Goal: Information Seeking & Learning: Learn about a topic

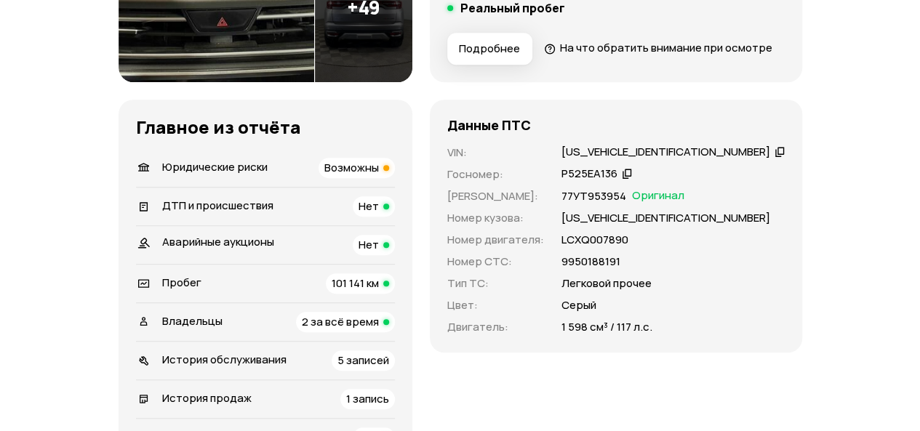
scroll to position [436, 0]
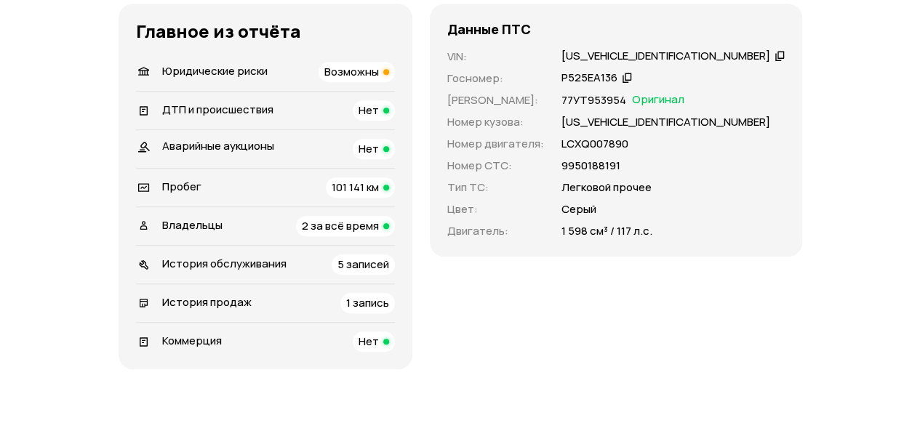
click at [177, 233] on span "Владельцы" at bounding box center [192, 224] width 60 height 15
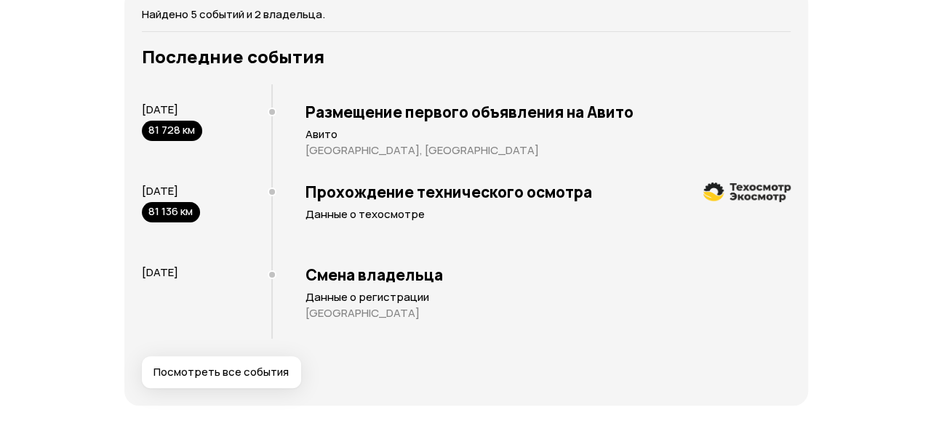
scroll to position [2869, 0]
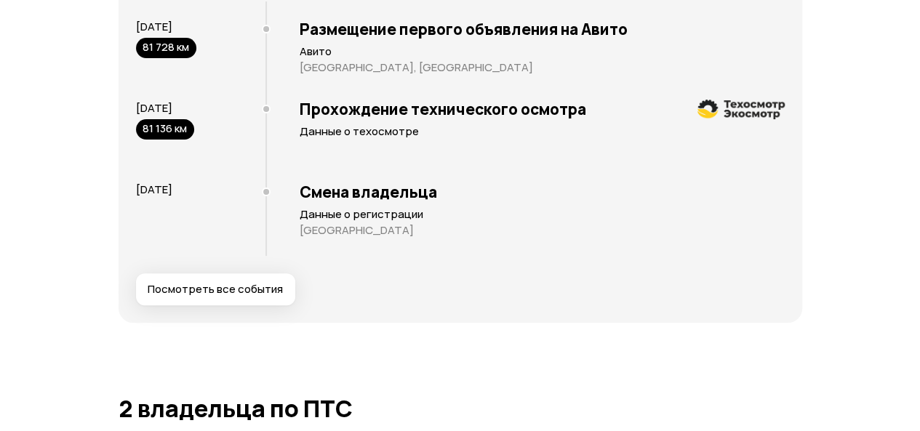
click at [202, 305] on button "Посмотреть все события" at bounding box center [215, 289] width 159 height 32
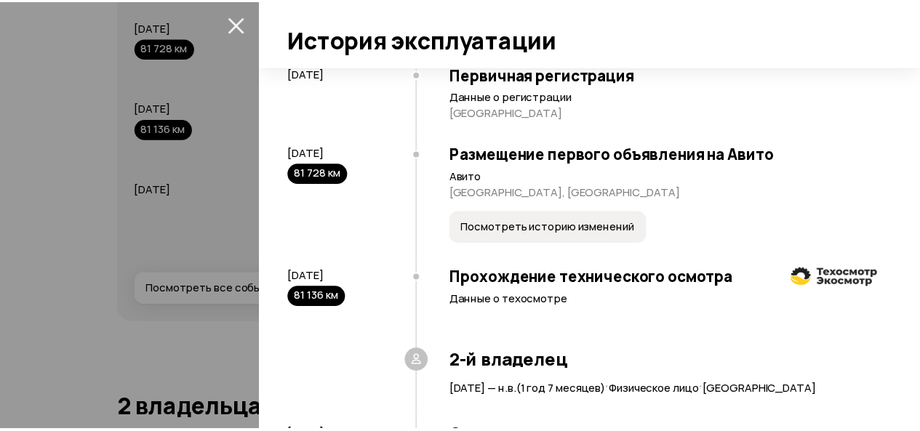
scroll to position [0, 0]
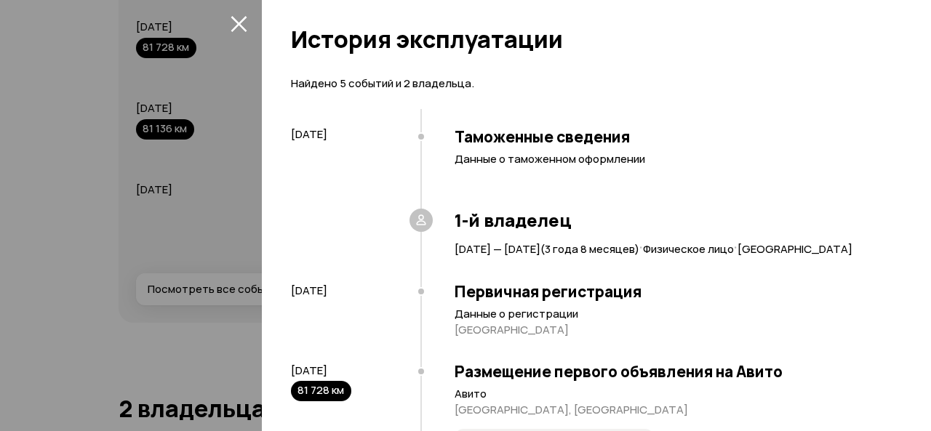
click at [237, 23] on icon "закрыть" at bounding box center [238, 23] width 17 height 17
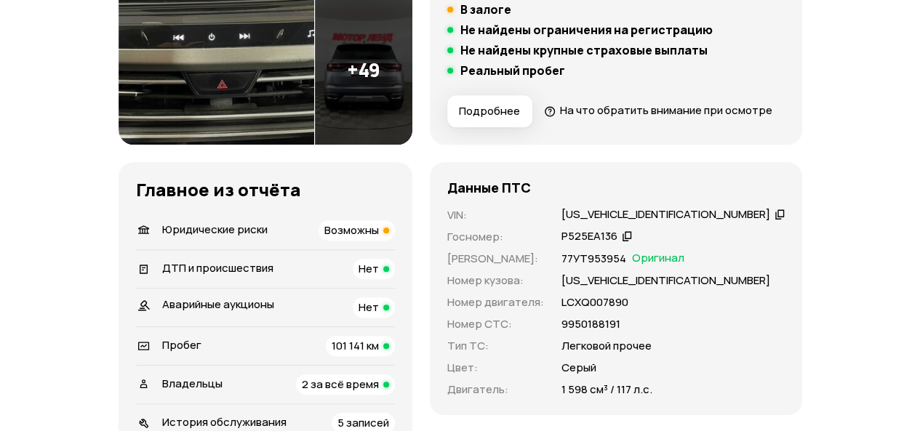
scroll to position [470, 0]
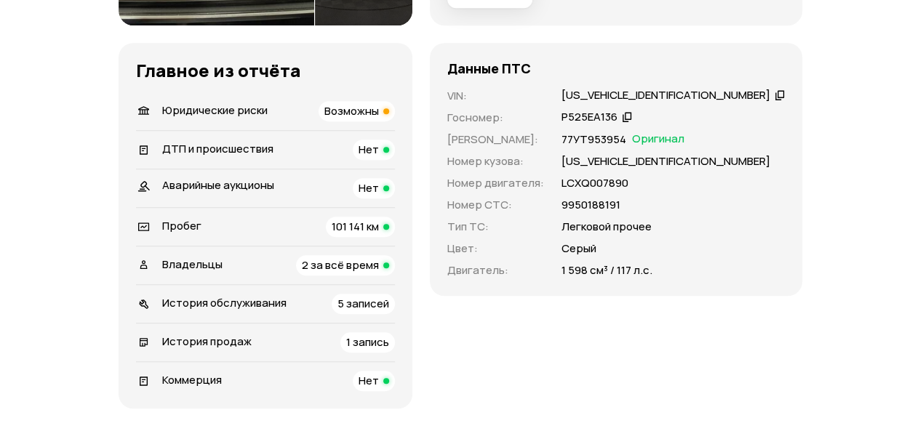
click at [204, 272] on span "Владельцы" at bounding box center [192, 264] width 60 height 15
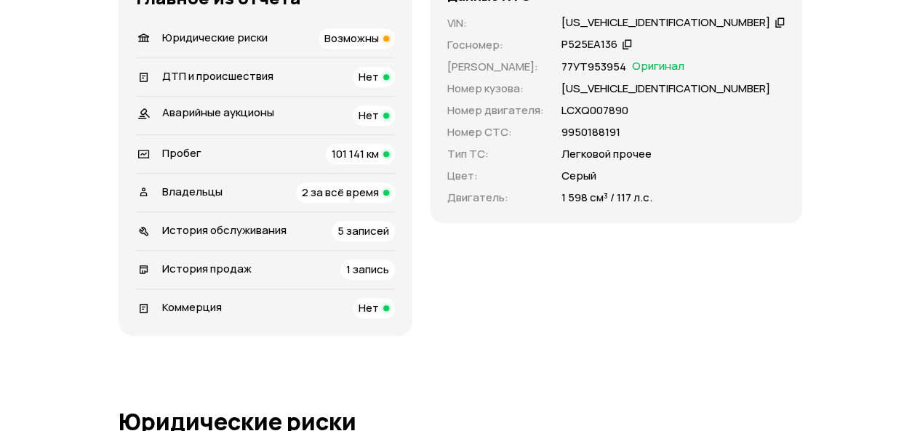
scroll to position [833, 0]
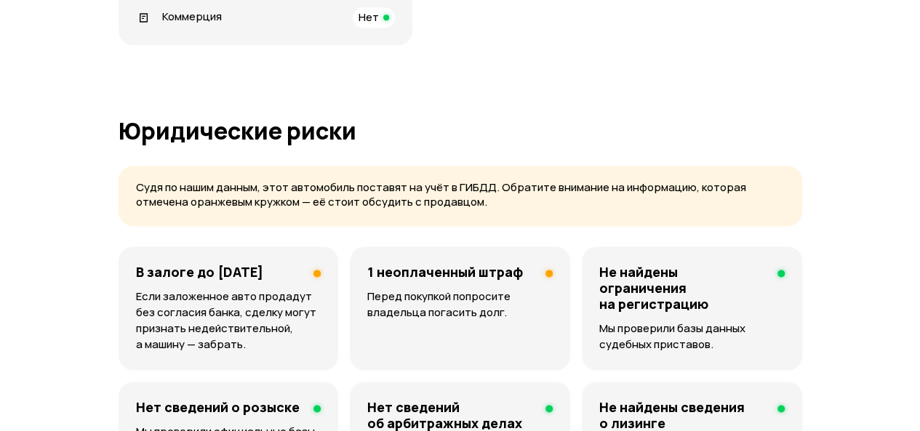
click at [186, 280] on h4 "В залоге до 3 февраля 2031 года" at bounding box center [199, 272] width 127 height 16
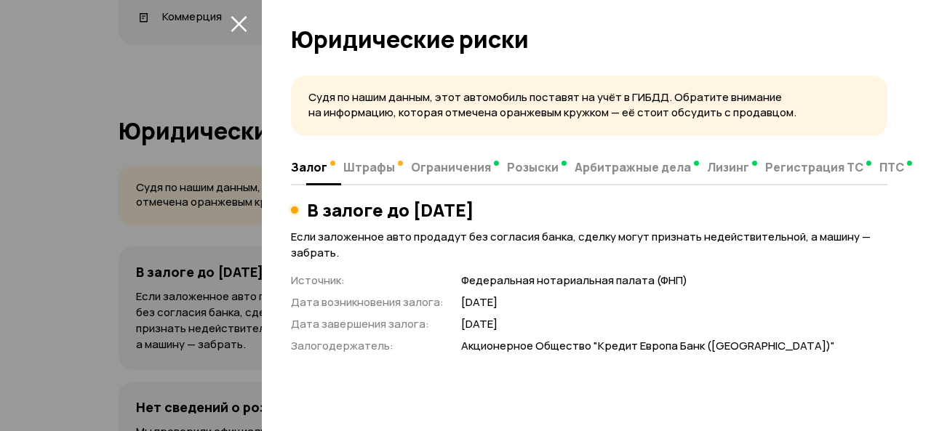
click at [363, 166] on span "Штрафы" at bounding box center [369, 167] width 52 height 15
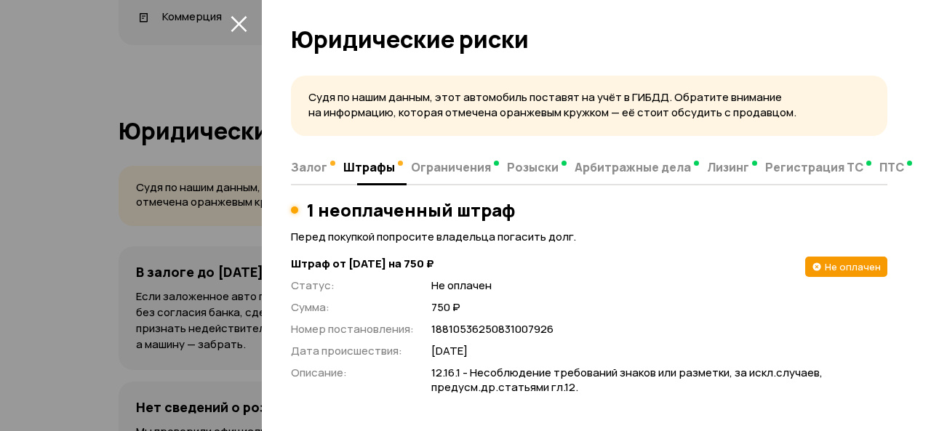
click at [441, 167] on span "Ограничения" at bounding box center [451, 167] width 80 height 15
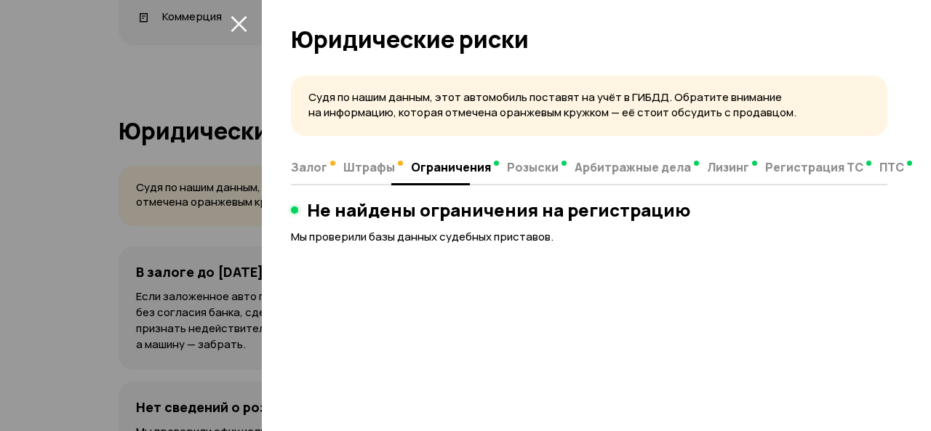
click at [384, 166] on span "Штрафы" at bounding box center [369, 167] width 52 height 15
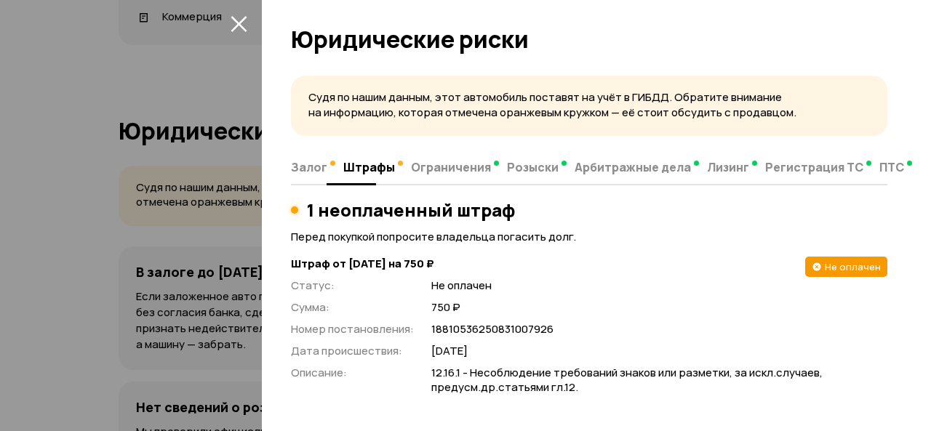
click at [313, 160] on span "Залог" at bounding box center [309, 167] width 36 height 15
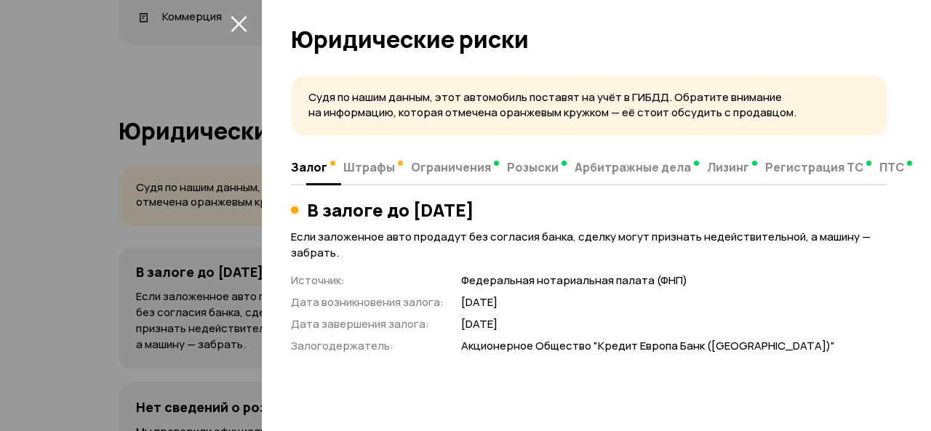
click at [364, 166] on span "Штрафы" at bounding box center [369, 167] width 52 height 15
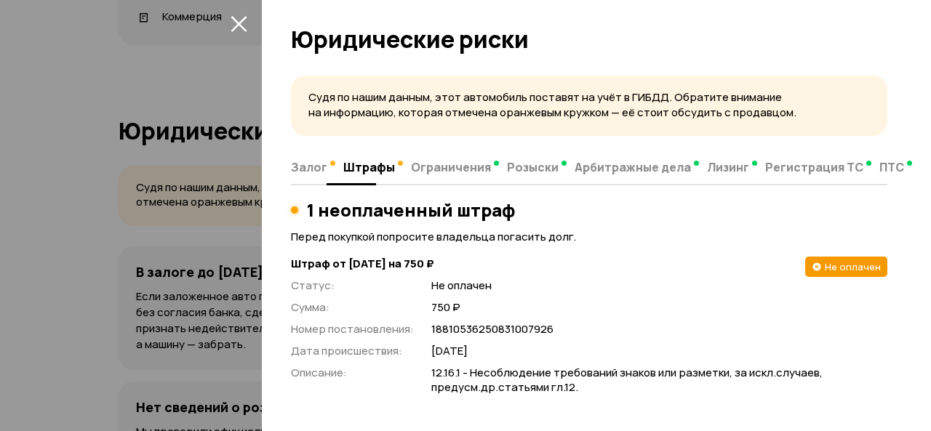
click at [299, 163] on span "Залог" at bounding box center [309, 167] width 36 height 15
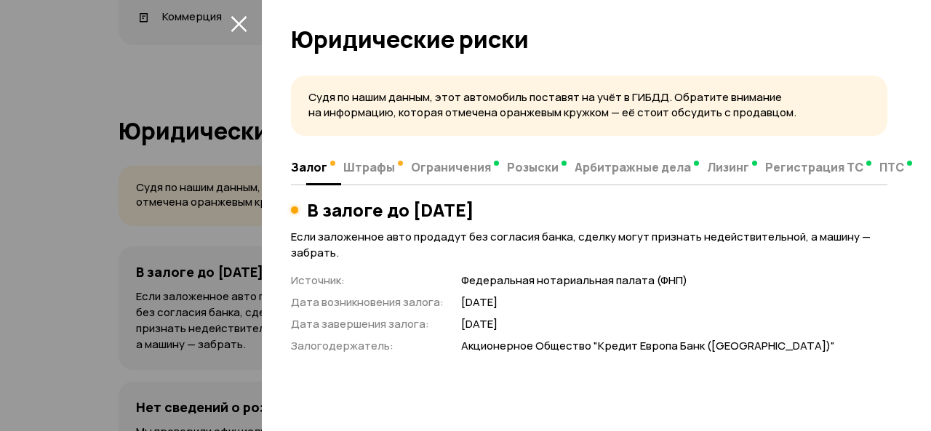
click at [363, 169] on span "Штрафы" at bounding box center [369, 167] width 52 height 15
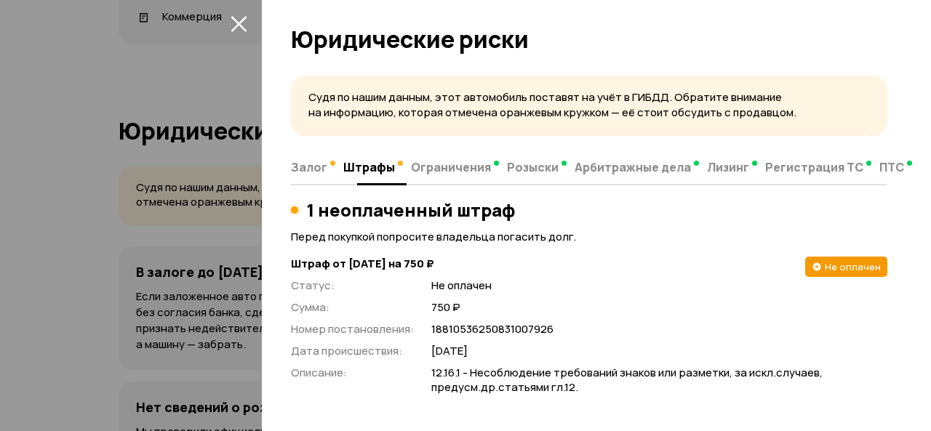
click at [457, 165] on span "Ограничения" at bounding box center [451, 167] width 80 height 15
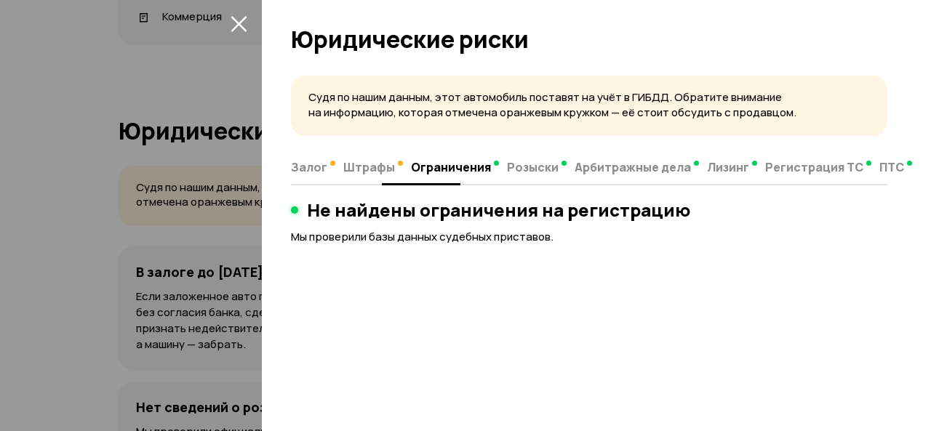
click at [300, 171] on span "Залог" at bounding box center [309, 167] width 36 height 15
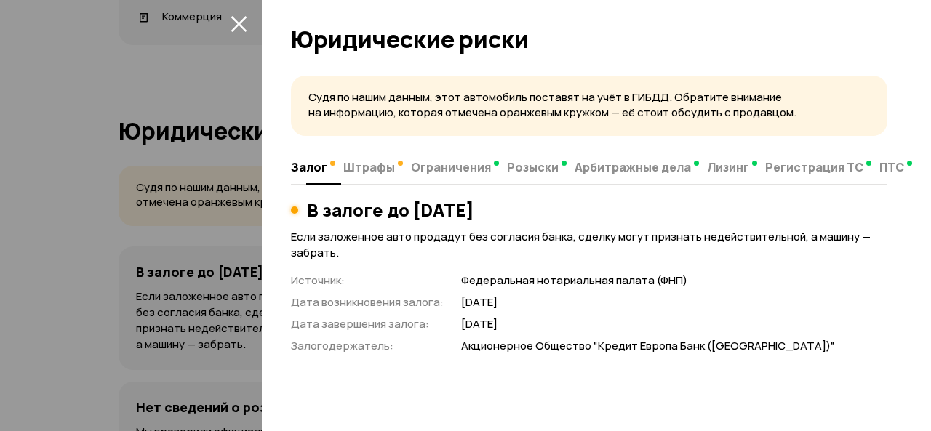
click at [358, 176] on button "Штрафы" at bounding box center [373, 167] width 68 height 28
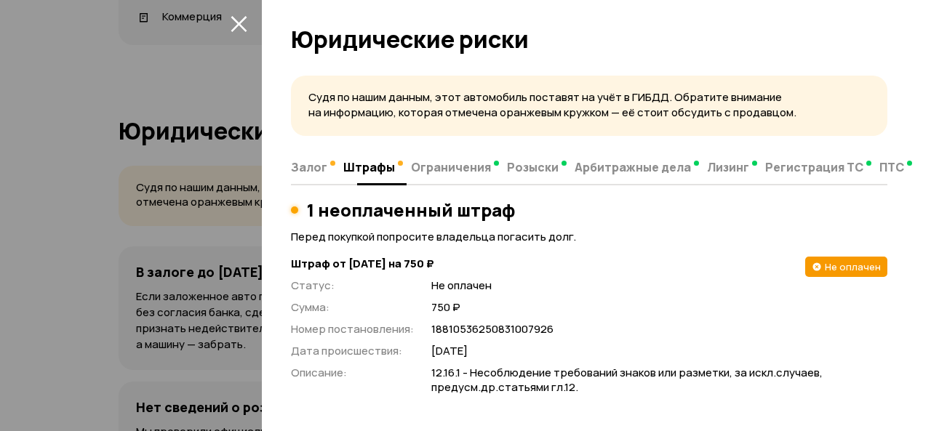
click at [417, 174] on span "Ограничения" at bounding box center [451, 167] width 80 height 15
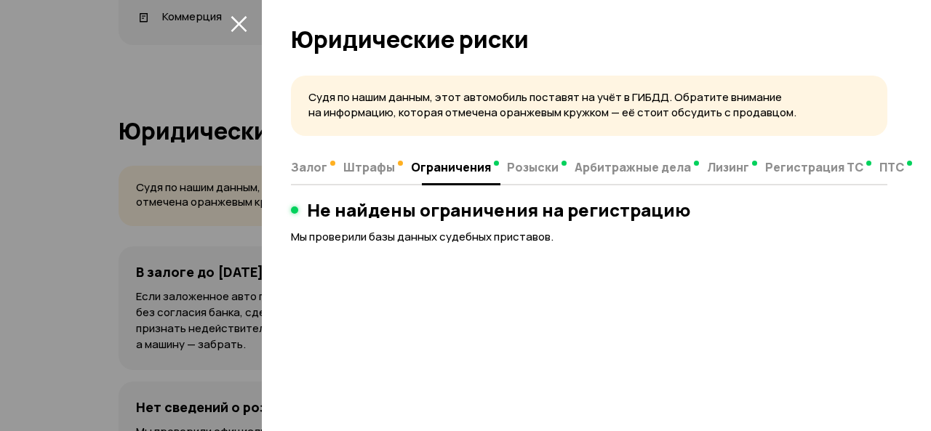
click at [507, 173] on span "Розыски" at bounding box center [533, 167] width 52 height 15
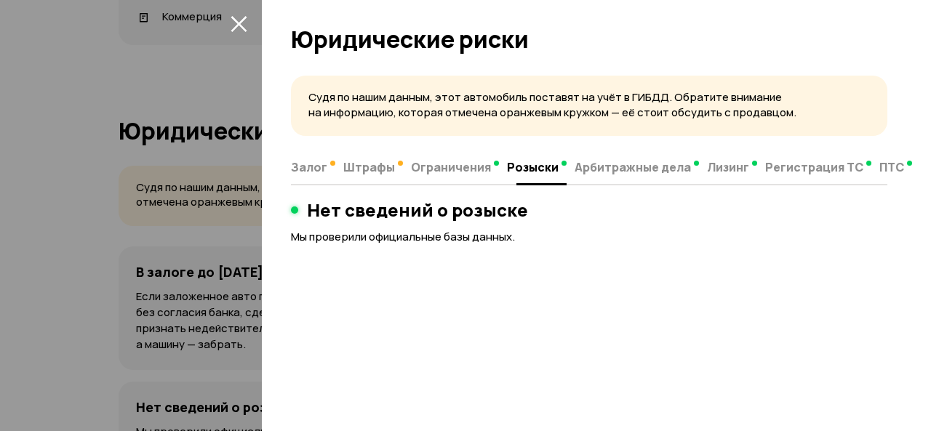
click at [622, 177] on button "Арбитражные дела" at bounding box center [636, 167] width 132 height 28
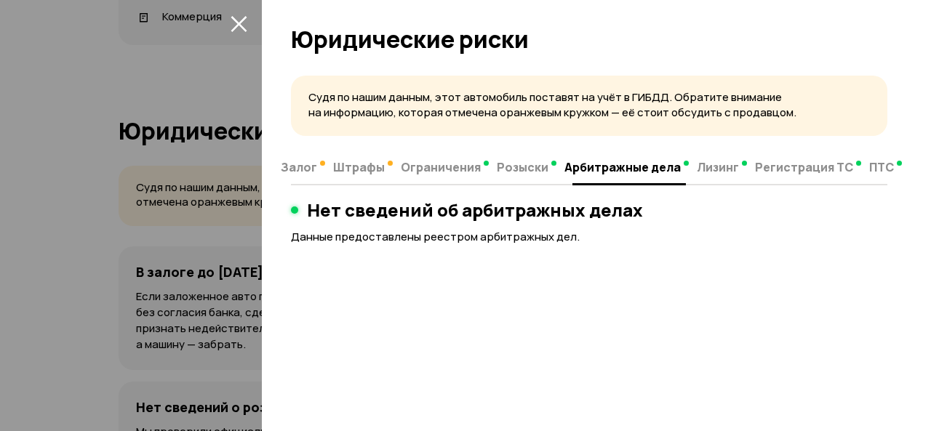
click at [704, 174] on span "Лизинг" at bounding box center [717, 167] width 42 height 15
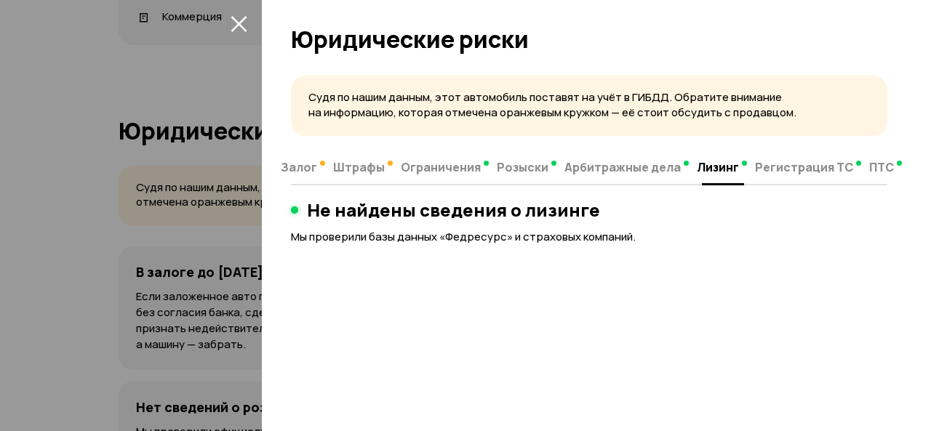
click at [784, 171] on span "Регистрация ТС" at bounding box center [804, 167] width 98 height 15
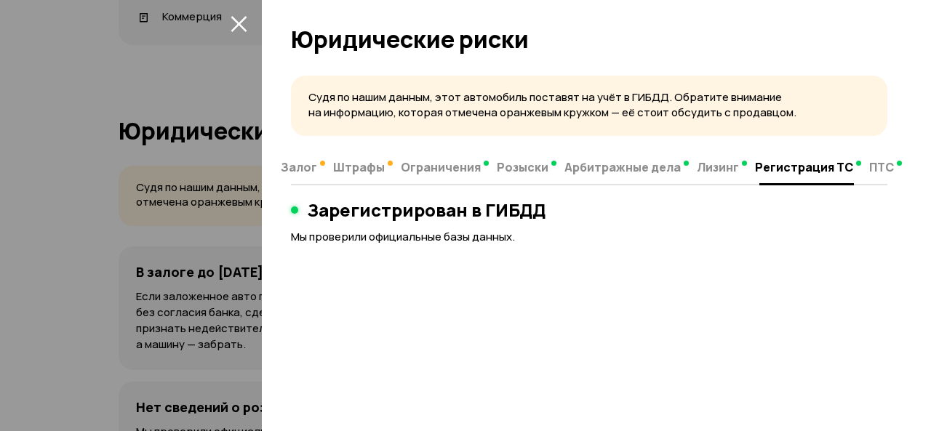
click at [869, 173] on span "ПТС" at bounding box center [881, 167] width 25 height 15
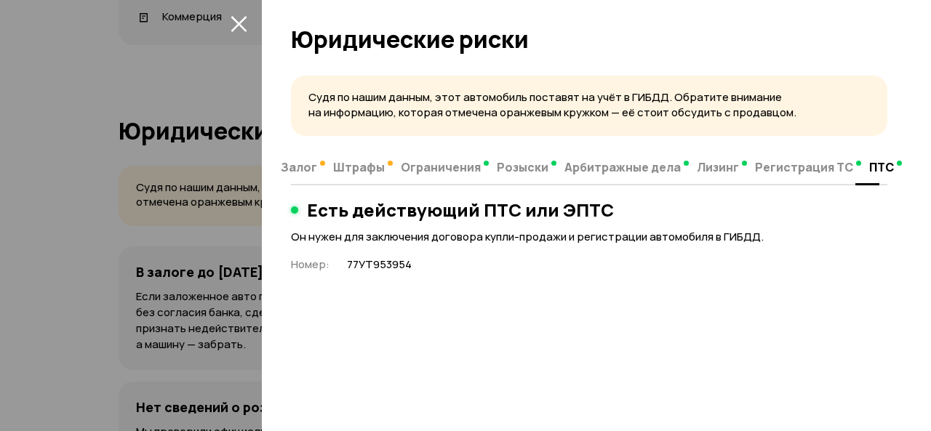
click at [239, 30] on icon "закрыть" at bounding box center [238, 23] width 17 height 17
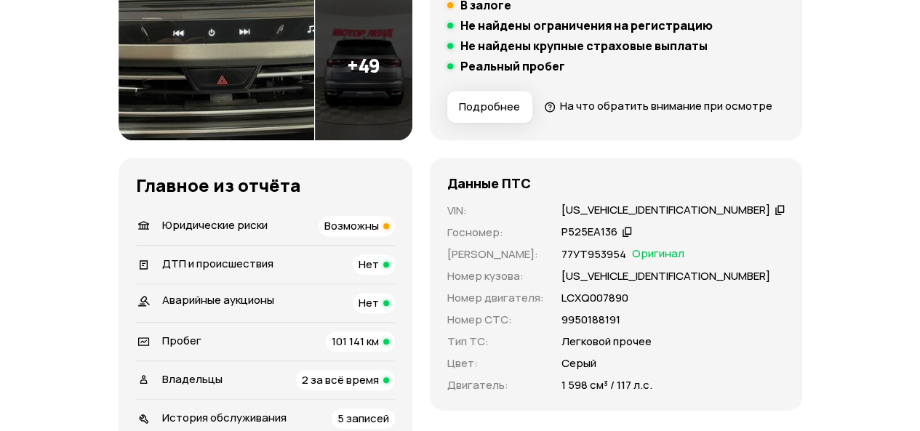
scroll to position [179, 0]
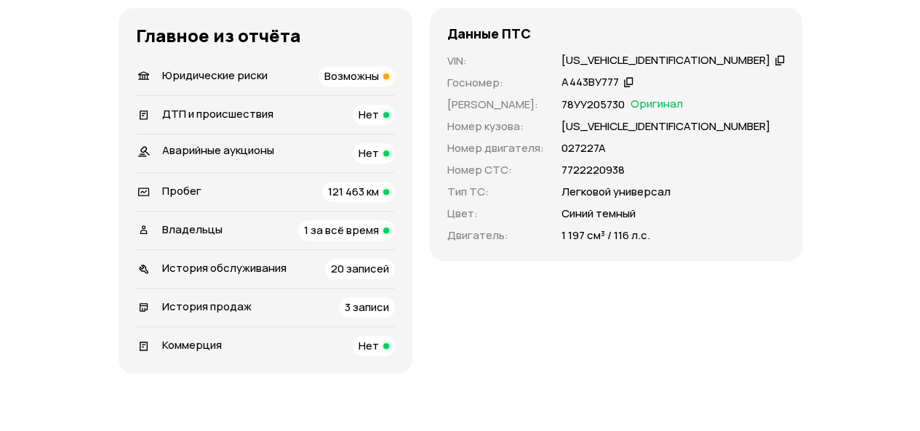
scroll to position [509, 0]
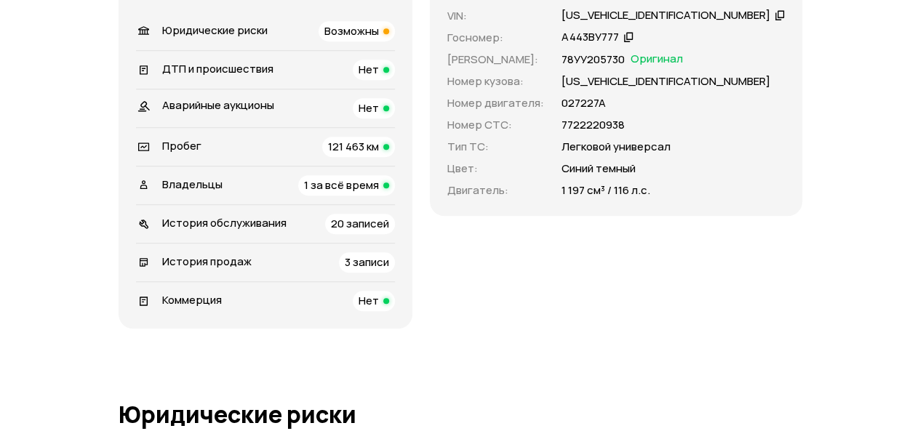
click at [379, 193] on span "1 за всё время" at bounding box center [341, 184] width 75 height 15
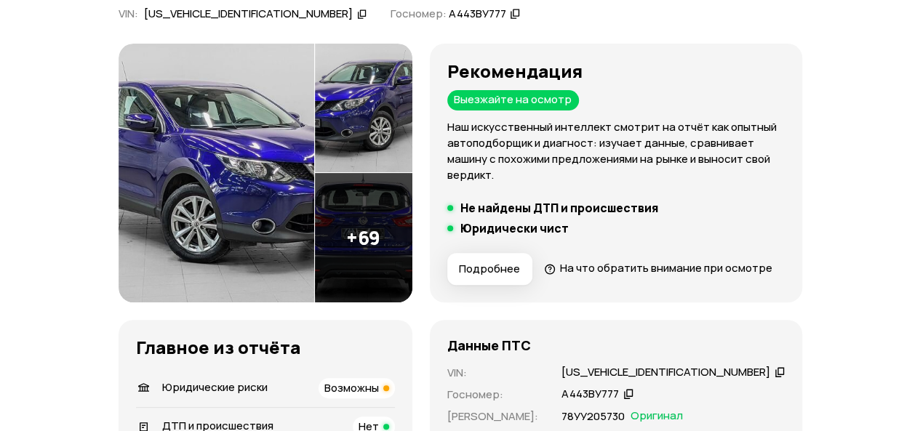
scroll to position [218, 0]
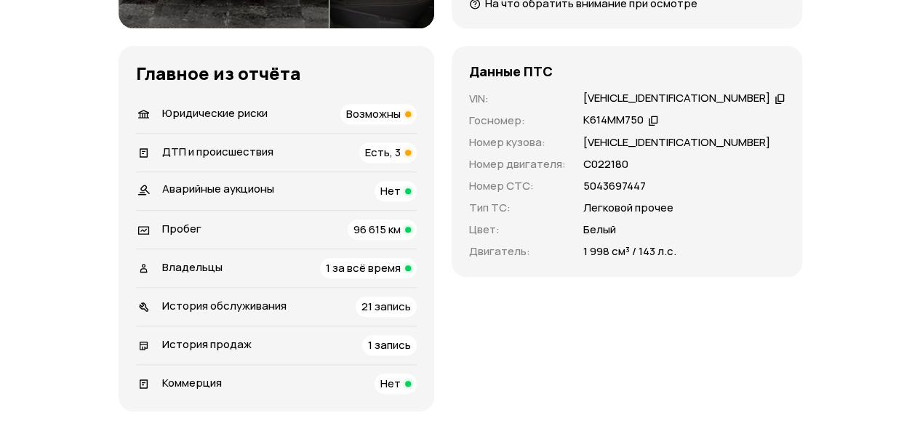
scroll to position [509, 0]
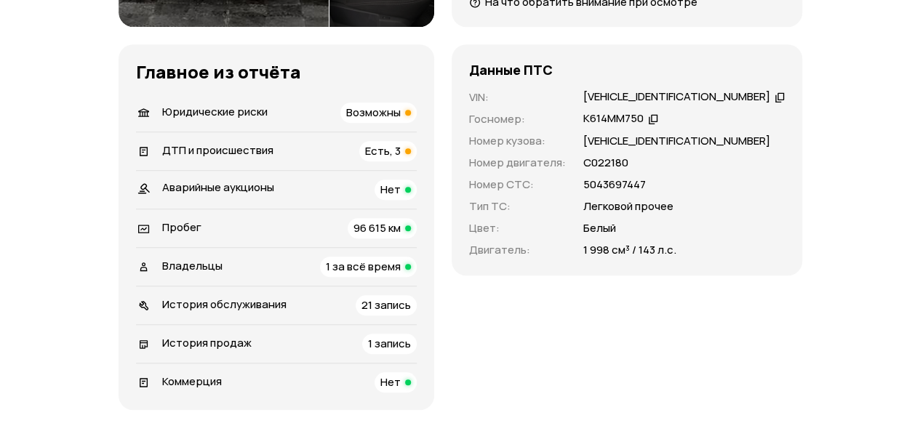
click at [221, 152] on span "ДТП и происшествия" at bounding box center [217, 149] width 111 height 15
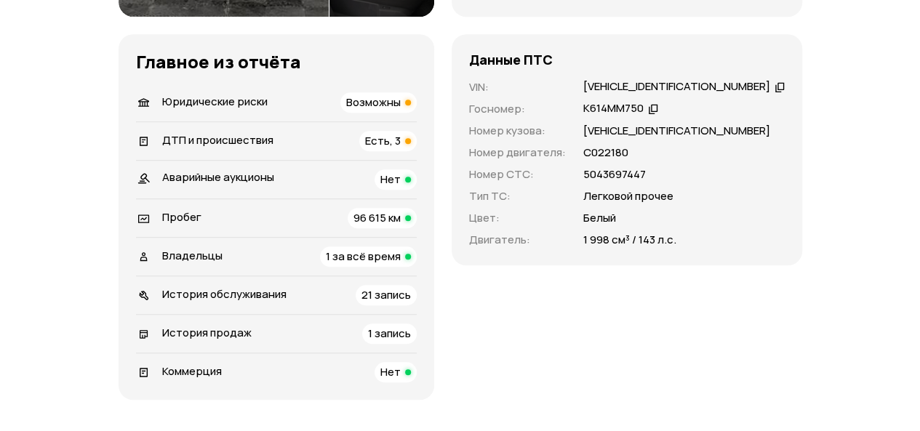
scroll to position [469, 0]
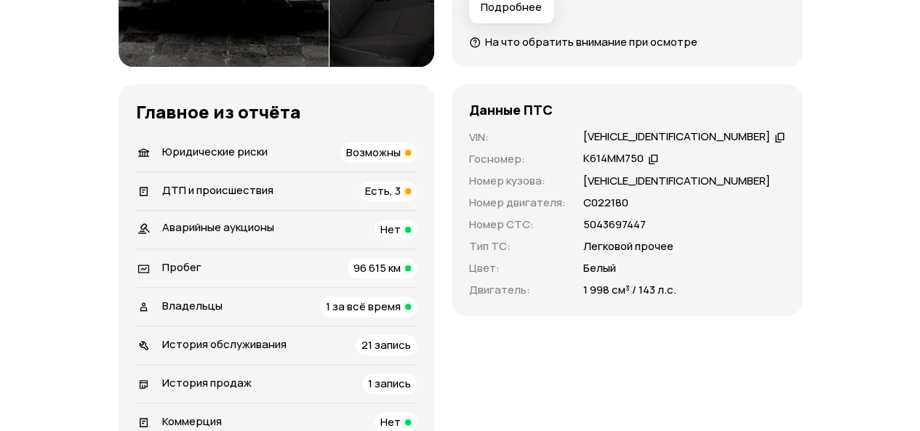
click at [182, 308] on span "Владельцы" at bounding box center [192, 305] width 60 height 15
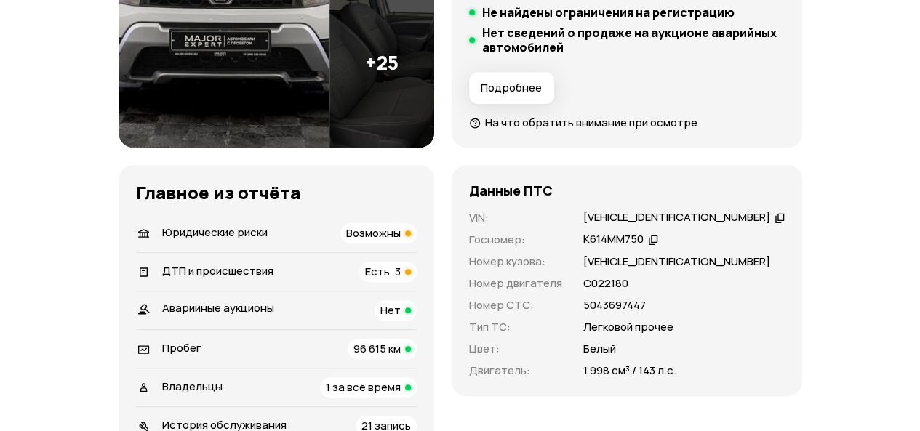
scroll to position [364, 0]
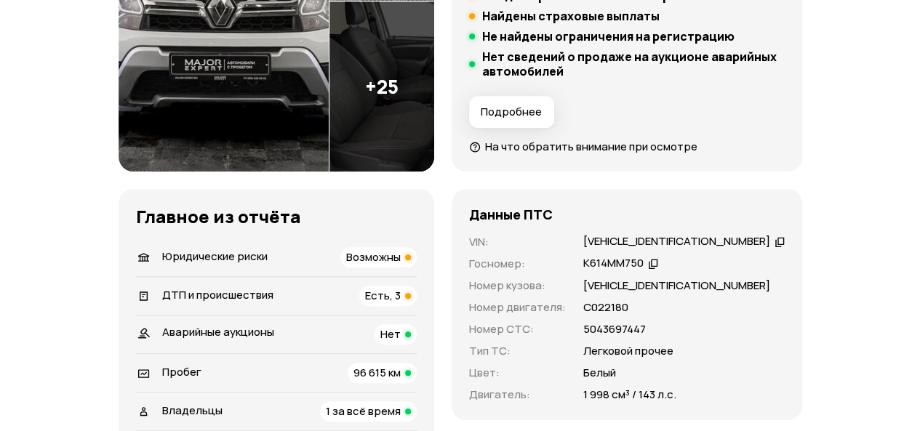
click at [228, 294] on span "ДТП и происшествия" at bounding box center [217, 294] width 111 height 15
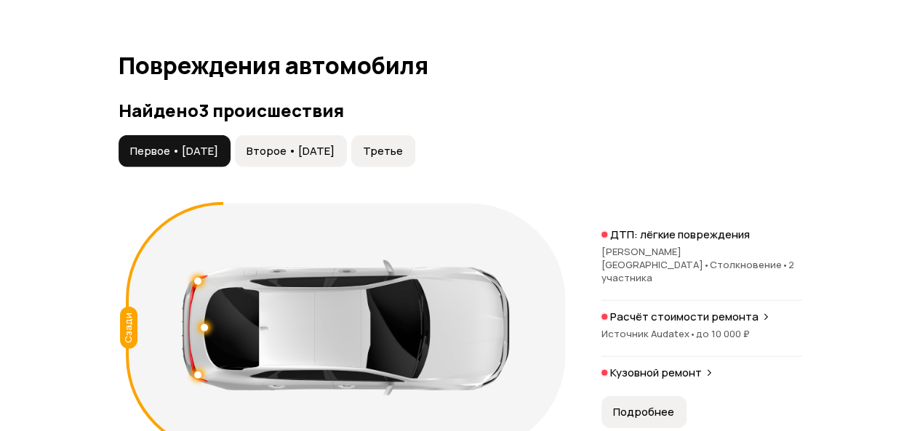
scroll to position [1632, 0]
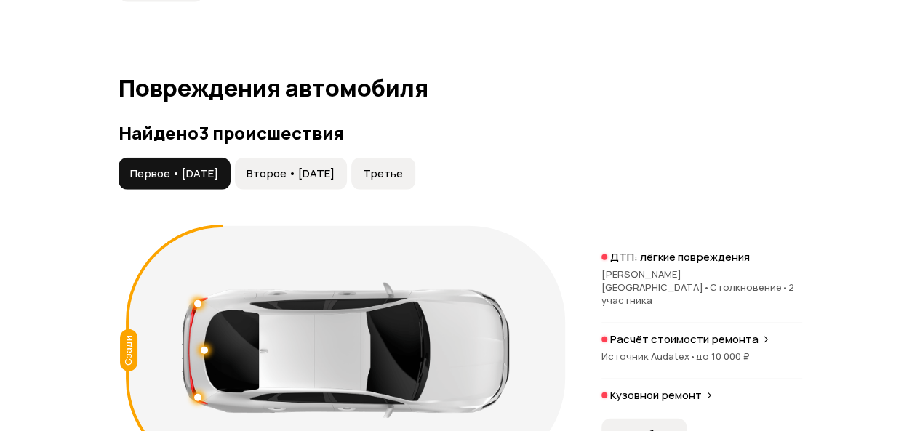
click at [322, 163] on button "Второе • 11 сен 2019" at bounding box center [291, 174] width 112 height 32
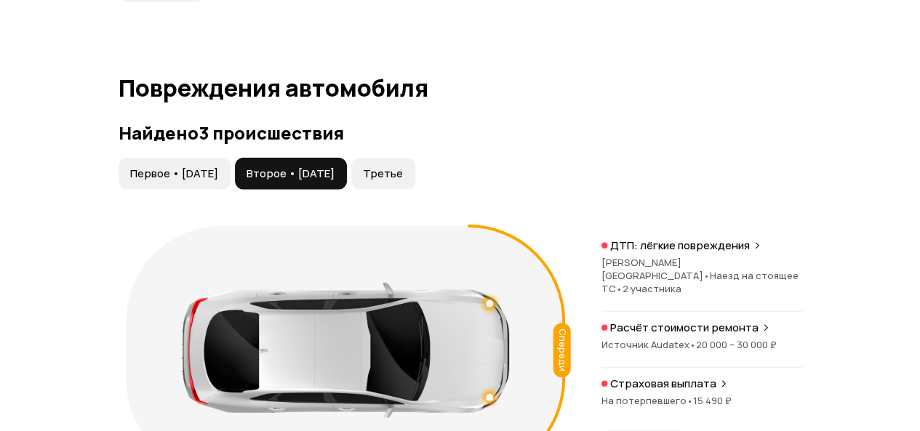
click at [207, 163] on button "Первое • 28 авг 2016" at bounding box center [175, 174] width 112 height 32
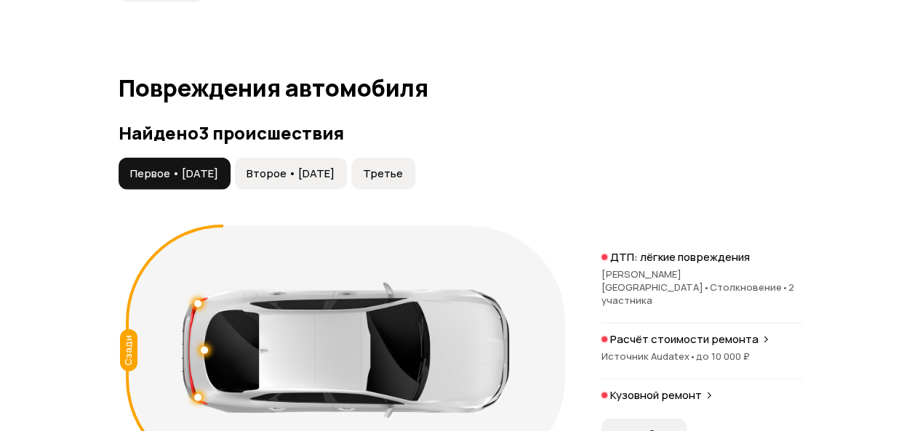
click at [655, 265] on p "ДТП: лёгкие повреждения" at bounding box center [680, 257] width 140 height 15
click at [635, 265] on p "ДТП: лёгкие повреждения" at bounding box center [680, 257] width 140 height 15
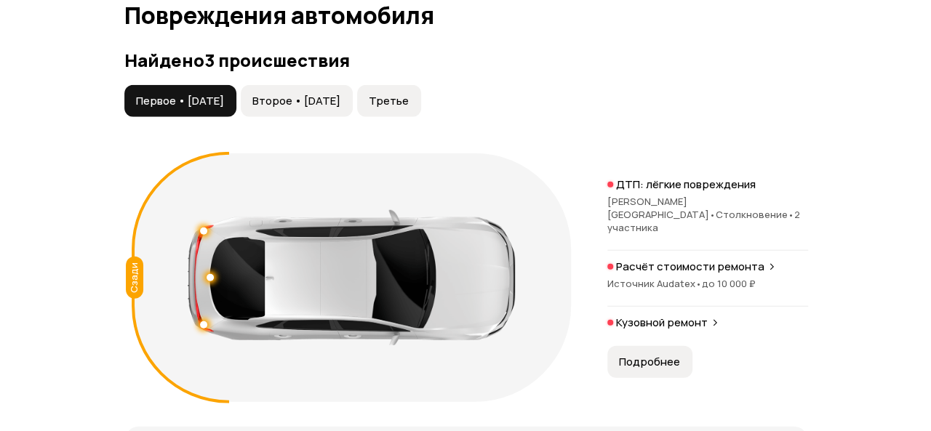
scroll to position [1850, 0]
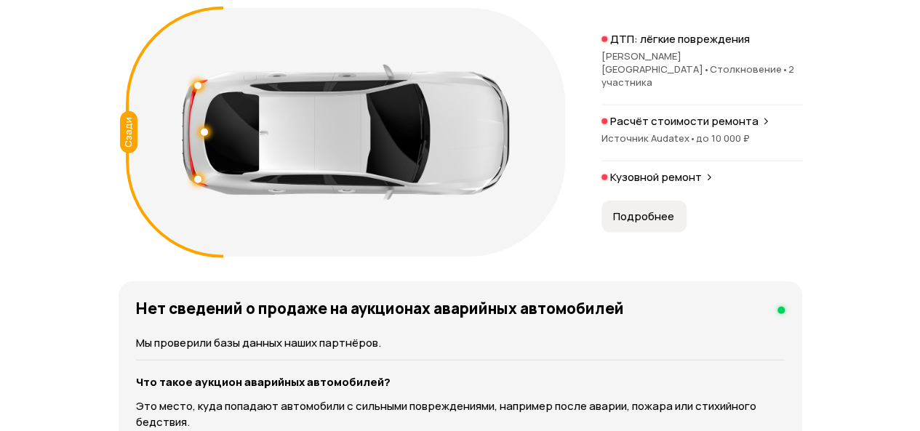
click at [675, 121] on div "Расчёт стоимости ремонта Источник Audatex • до 10 000 ₽" at bounding box center [701, 137] width 201 height 47
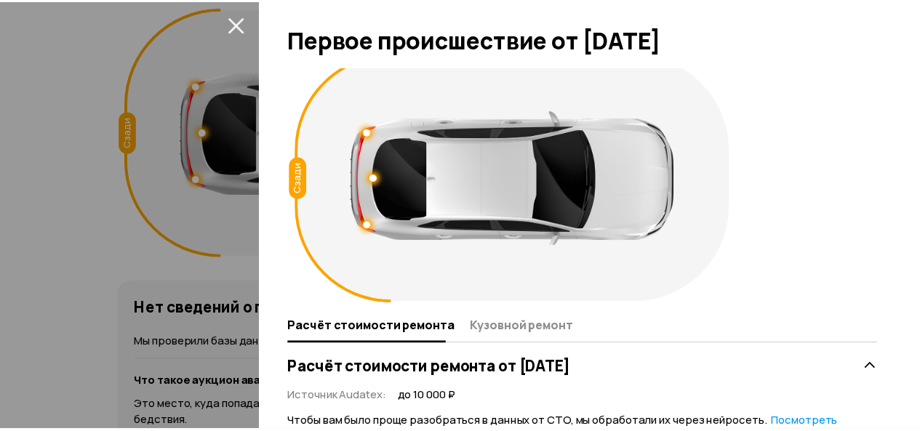
scroll to position [0, 0]
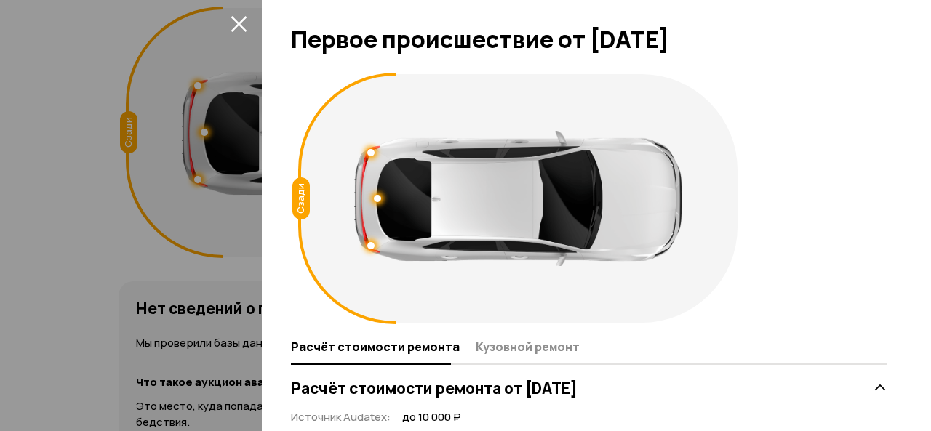
click at [239, 16] on icon "закрыть" at bounding box center [238, 23] width 17 height 17
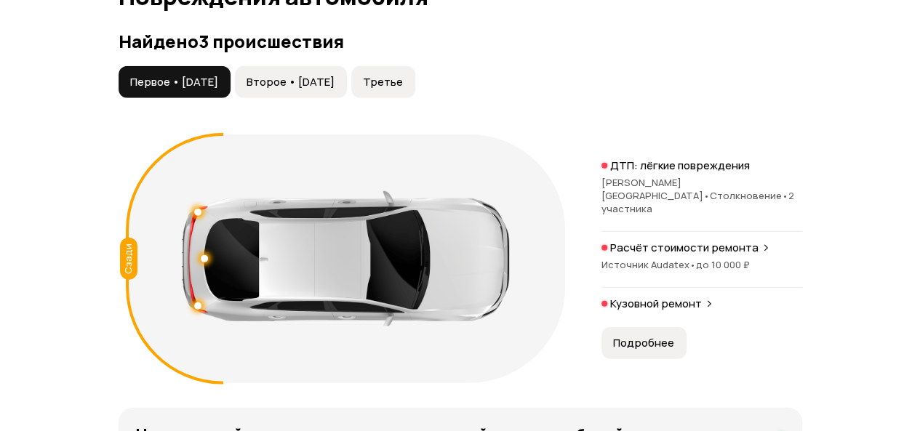
scroll to position [1632, 0]
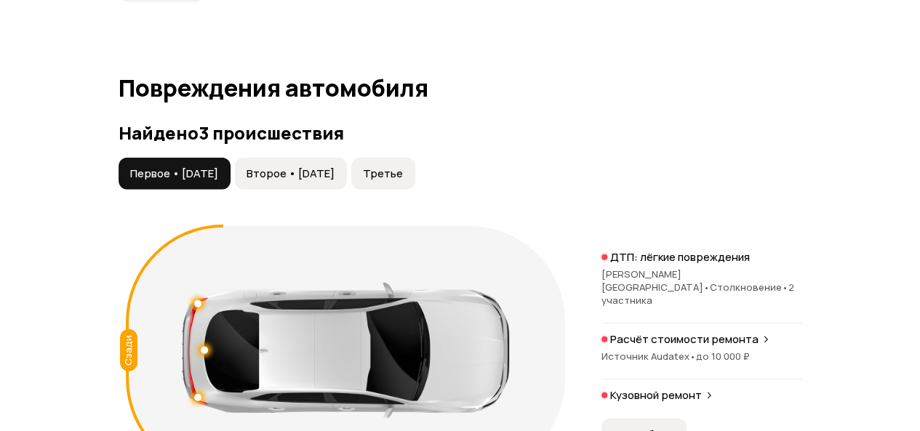
click at [334, 168] on span "Второе • 11 сен 2019" at bounding box center [290, 173] width 88 height 15
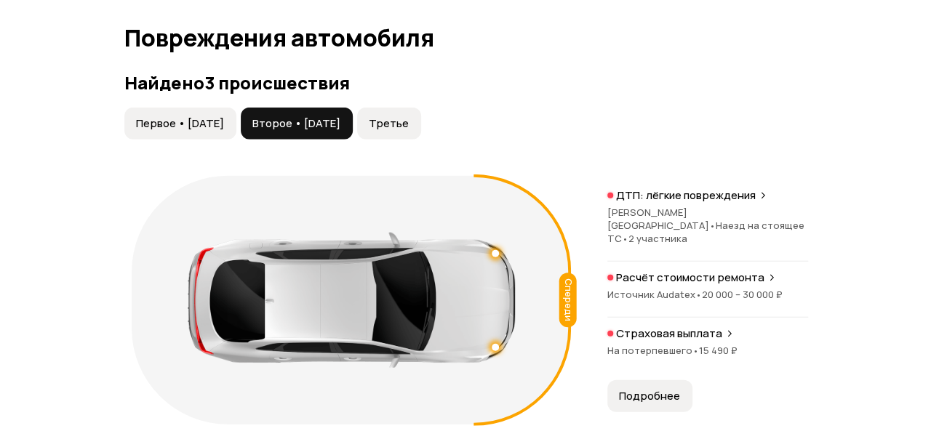
scroll to position [1705, 0]
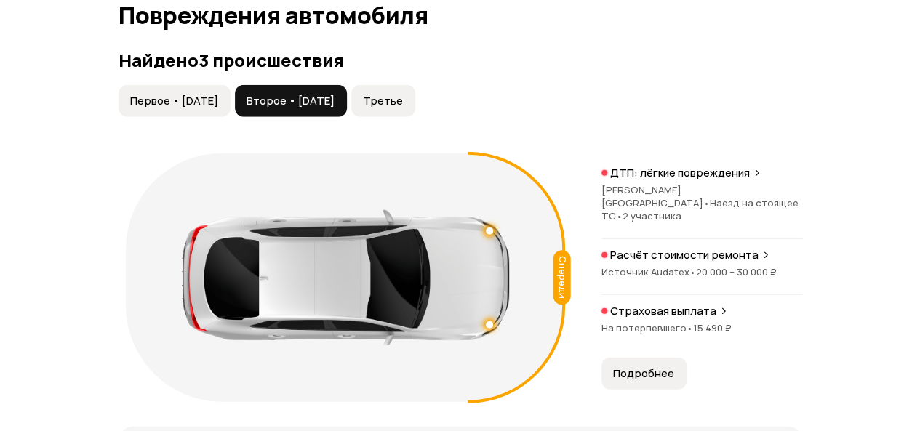
click at [656, 180] on p "ДТП: лёгкие повреждения" at bounding box center [680, 173] width 140 height 15
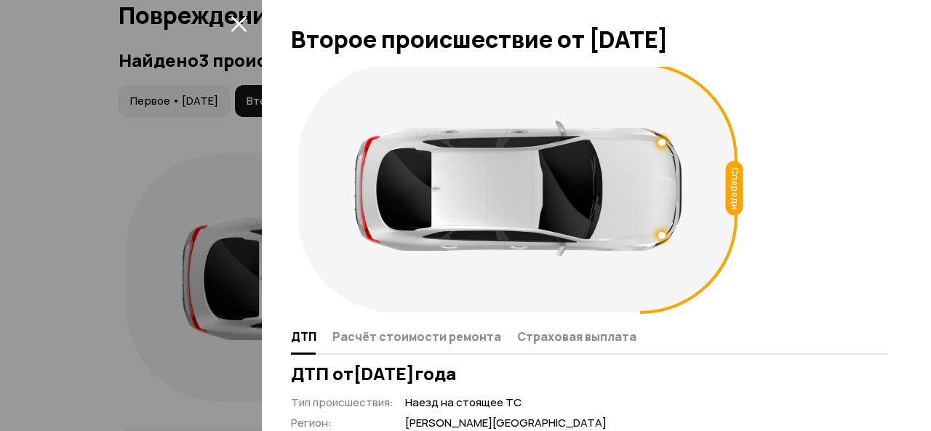
scroll to position [0, 0]
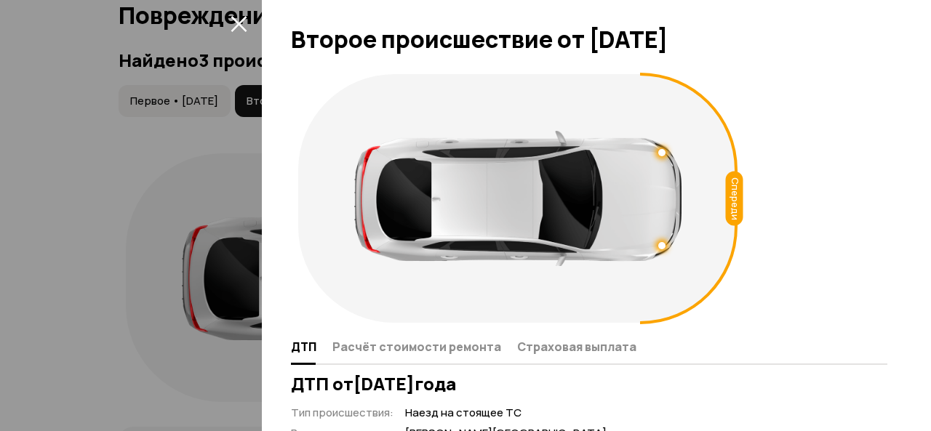
click at [240, 21] on icon "закрыть" at bounding box center [238, 24] width 16 height 16
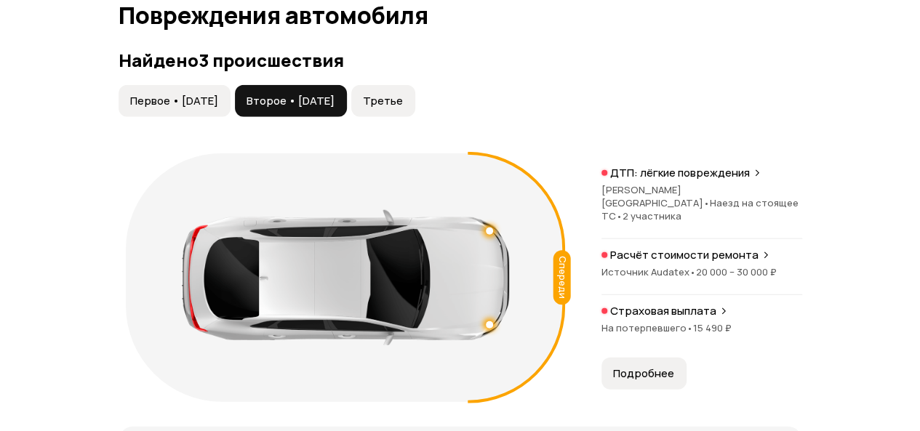
click at [690, 255] on div "Расчёт стоимости ремонта Источник Audatex • 20 000 – 30 000 ₽" at bounding box center [701, 271] width 201 height 47
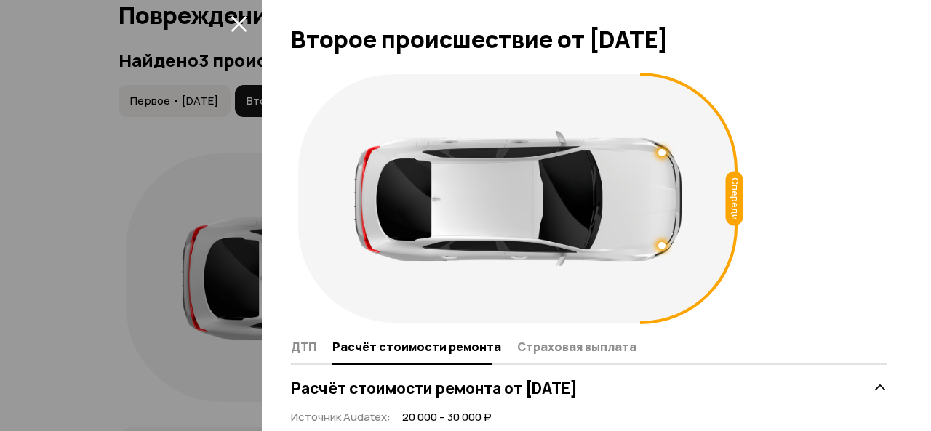
click at [234, 27] on icon "закрыть" at bounding box center [238, 24] width 16 height 16
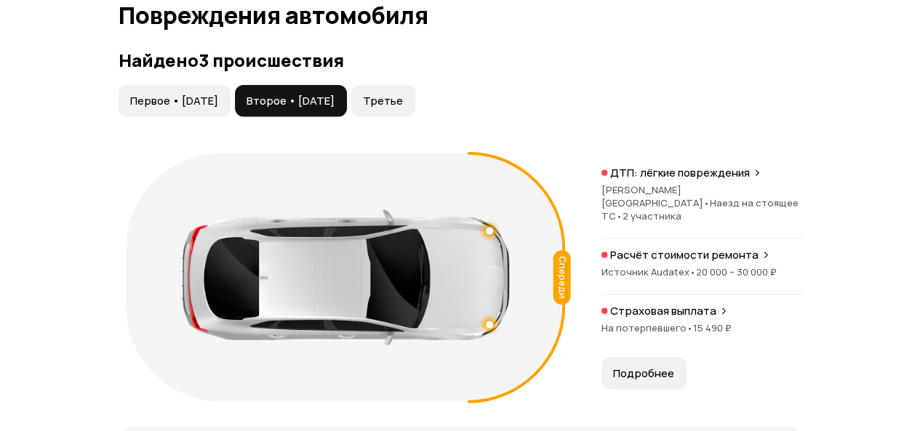
click at [660, 321] on span "На потерпевшего •" at bounding box center [647, 327] width 92 height 13
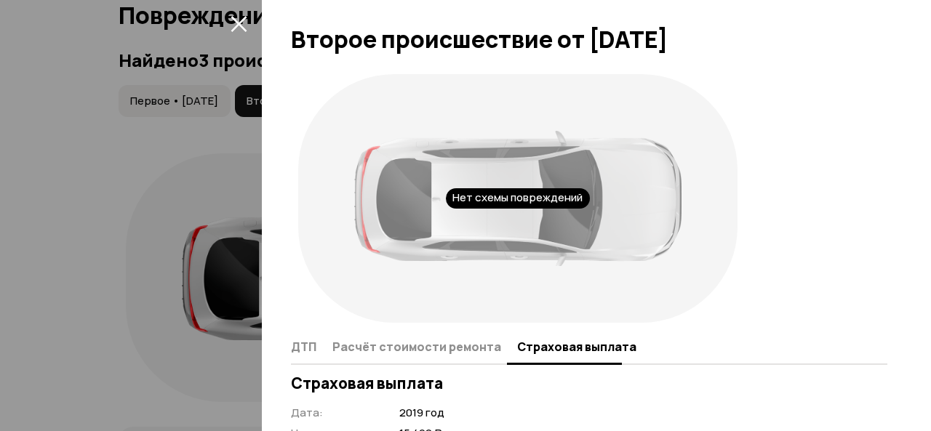
click at [243, 24] on icon "закрыть" at bounding box center [238, 23] width 17 height 17
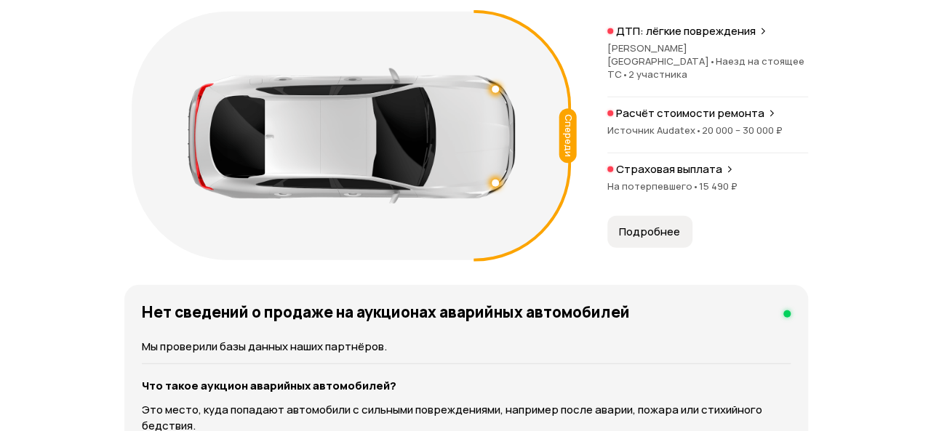
scroll to position [1850, 0]
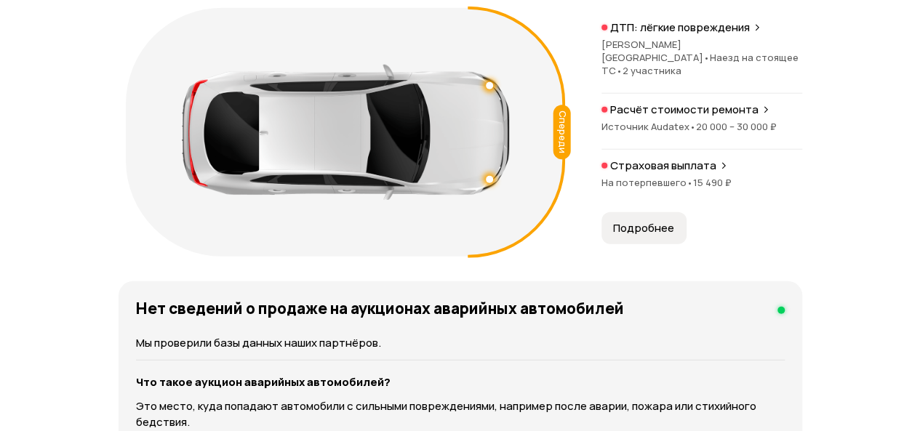
click at [635, 221] on span "Подробнее" at bounding box center [643, 228] width 61 height 15
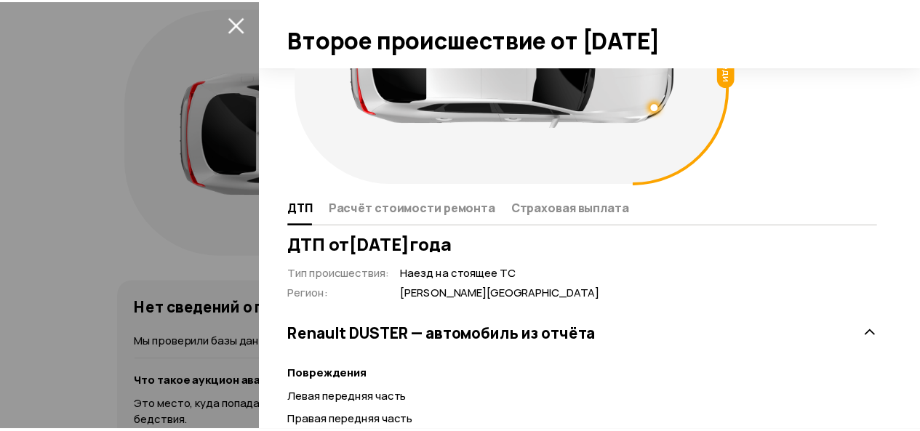
scroll to position [0, 0]
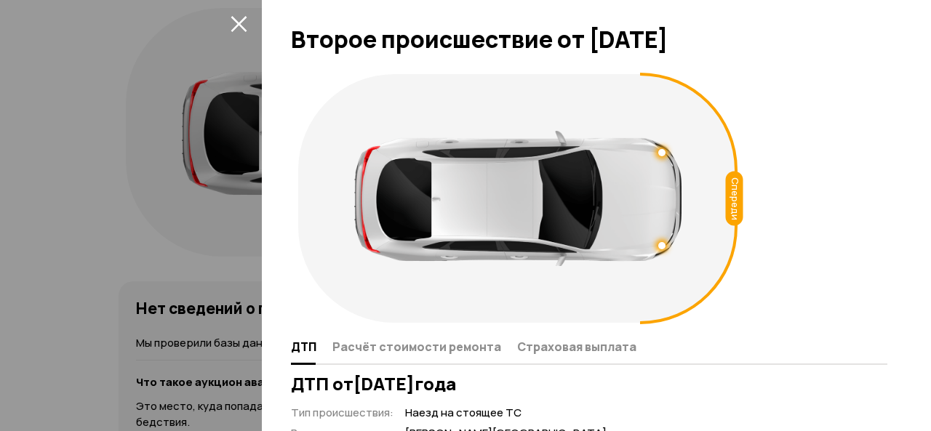
click at [243, 20] on icon "закрыть" at bounding box center [238, 23] width 17 height 17
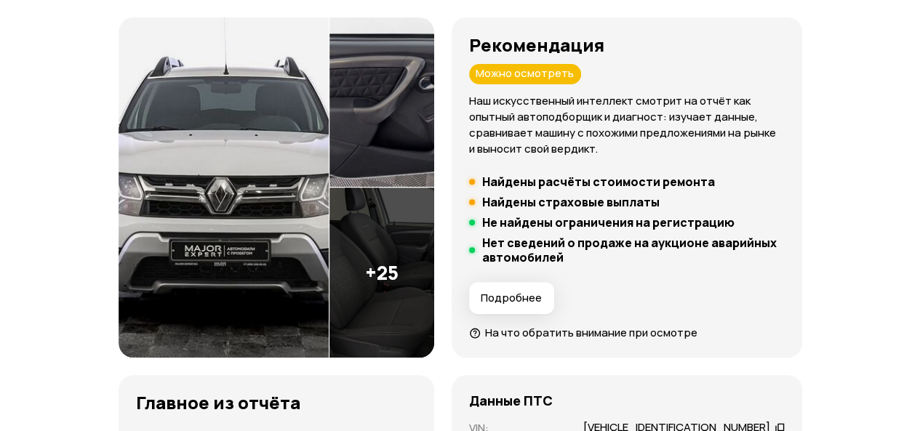
scroll to position [469, 0]
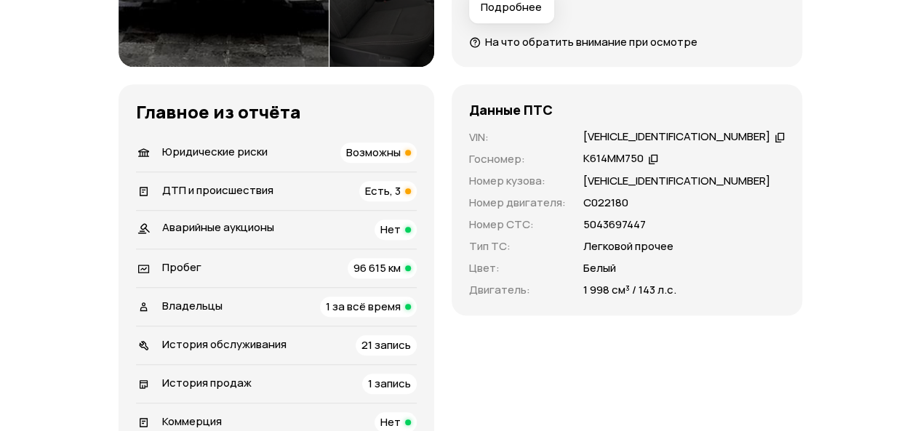
click at [232, 149] on span "Юридические риски" at bounding box center [214, 151] width 105 height 15
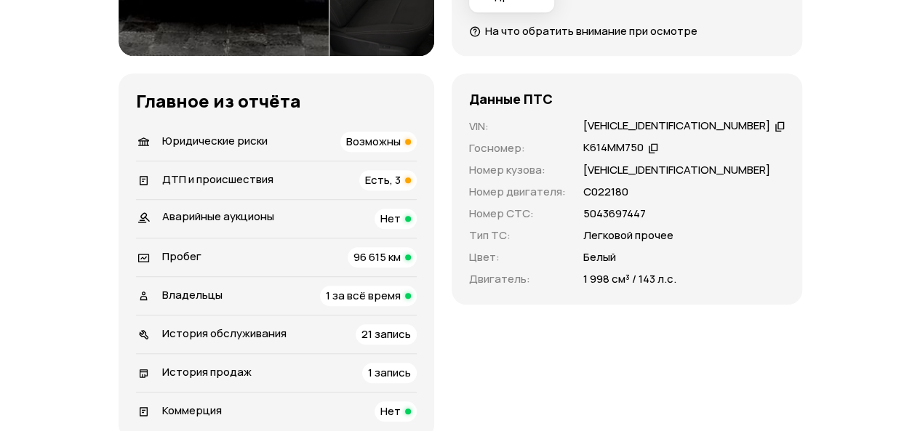
scroll to position [408, 0]
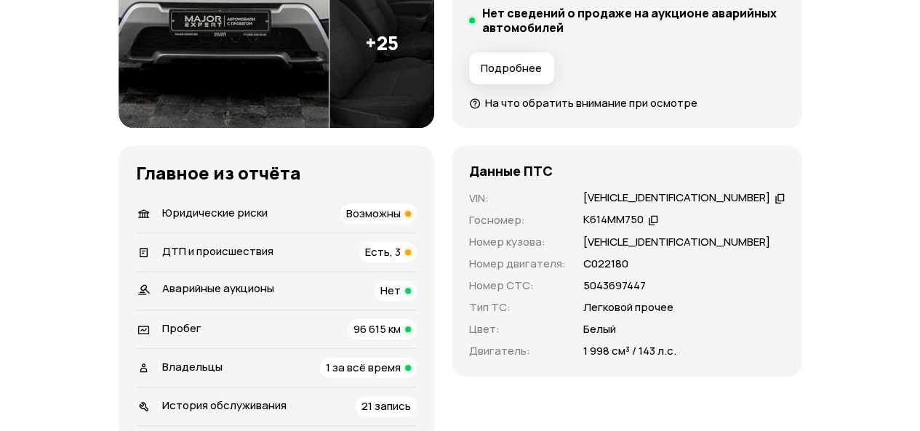
click at [196, 212] on span "Юридические риски" at bounding box center [214, 212] width 105 height 15
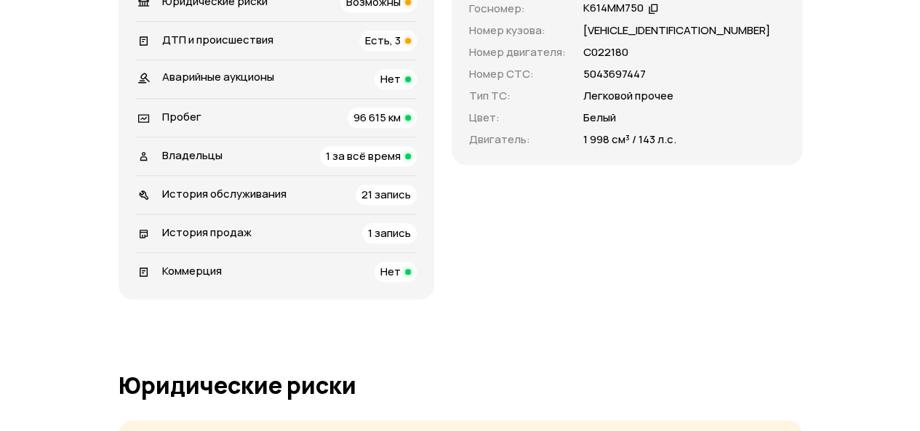
scroll to position [626, 0]
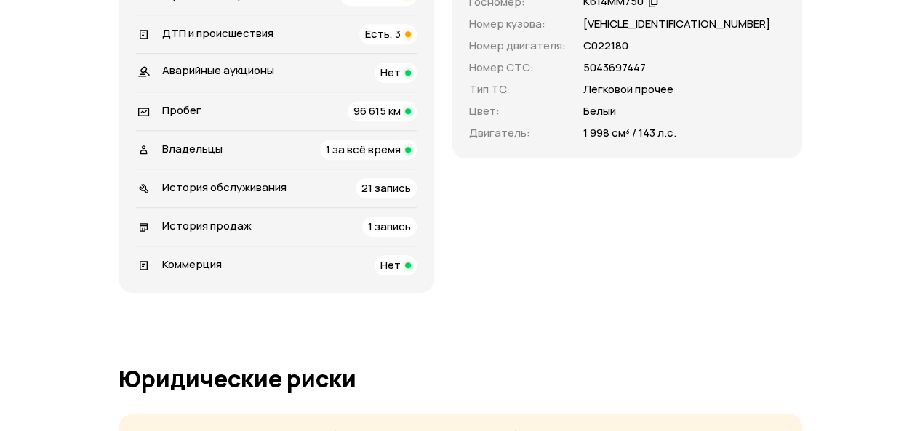
click at [183, 148] on span "Владельцы" at bounding box center [192, 148] width 60 height 15
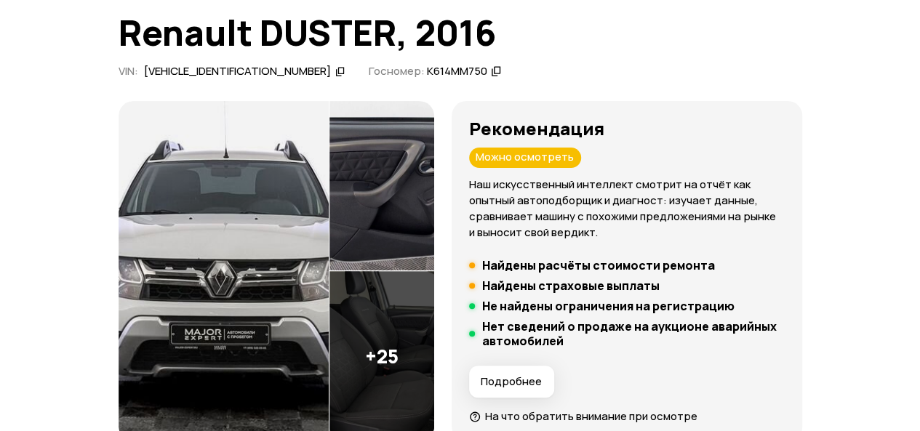
scroll to position [0, 0]
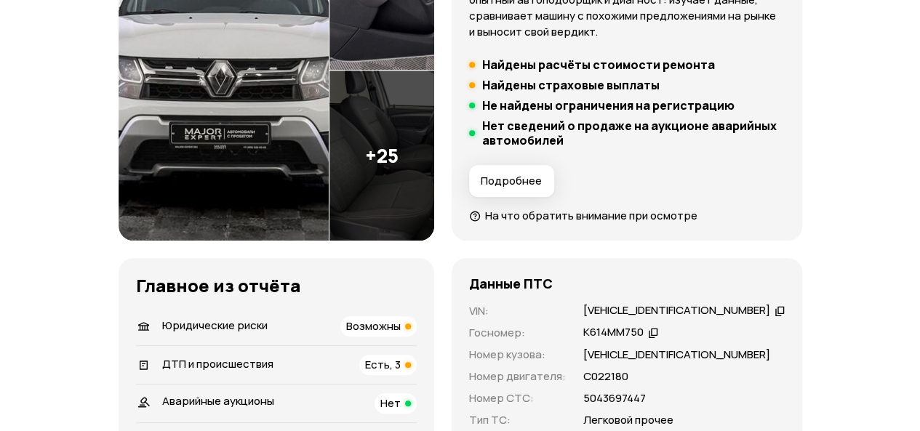
scroll to position [436, 0]
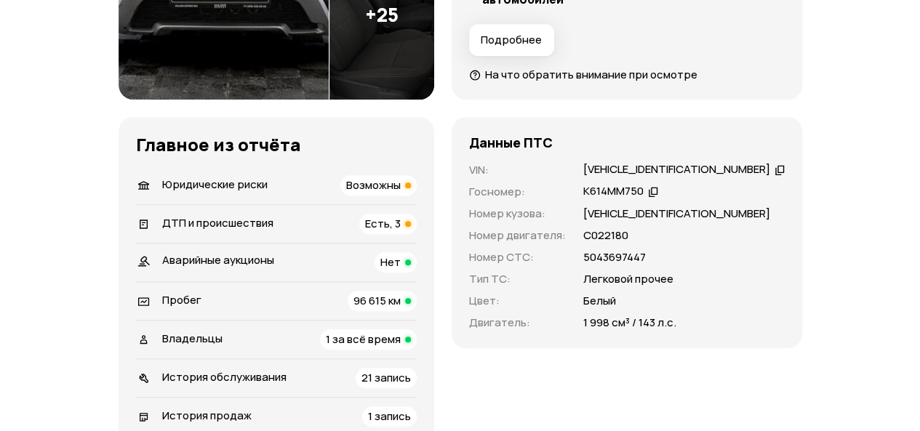
click at [401, 230] on span "Есть, 3" at bounding box center [383, 223] width 36 height 15
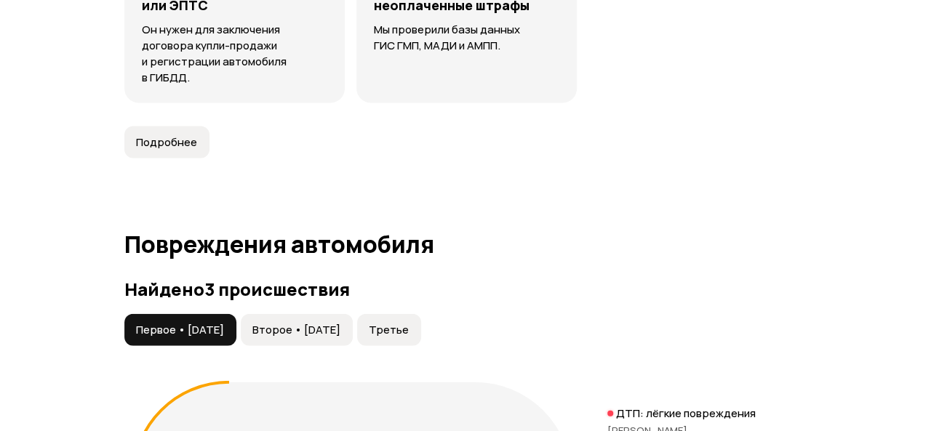
scroll to position [1705, 0]
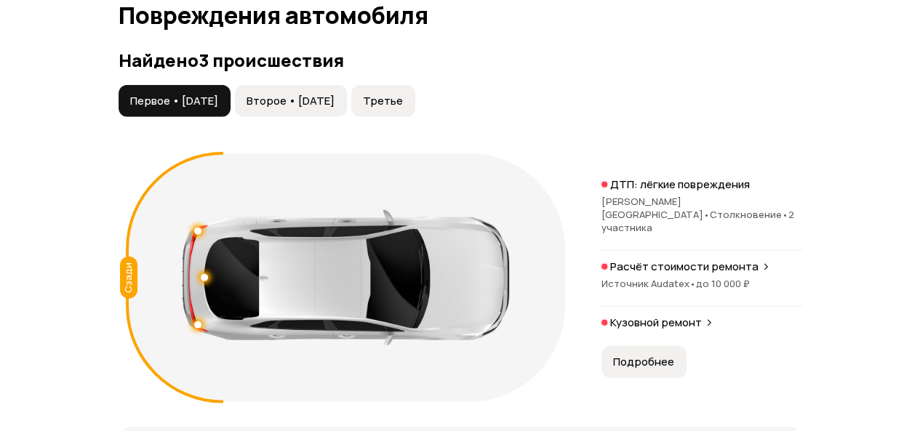
click at [415, 97] on button "Третье" at bounding box center [383, 101] width 64 height 32
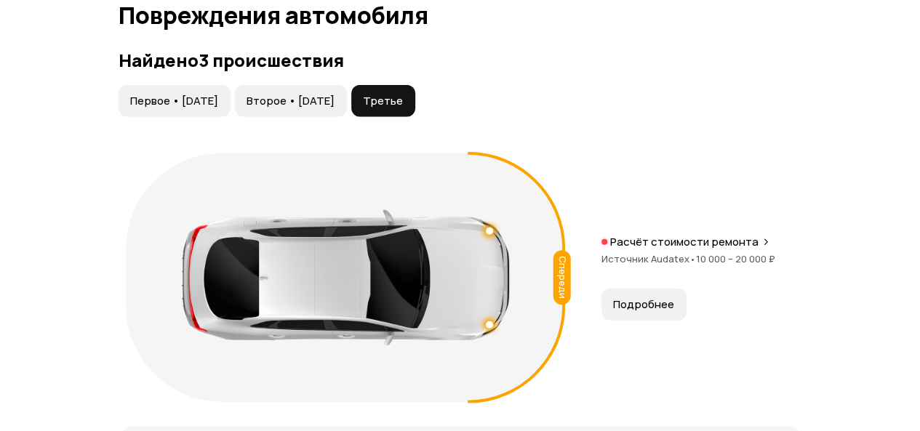
click at [647, 299] on span "Подробнее" at bounding box center [643, 304] width 61 height 15
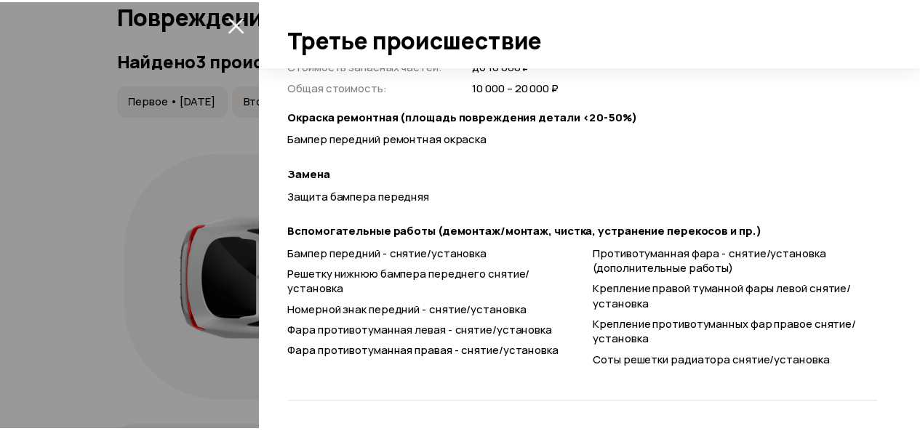
scroll to position [47, 0]
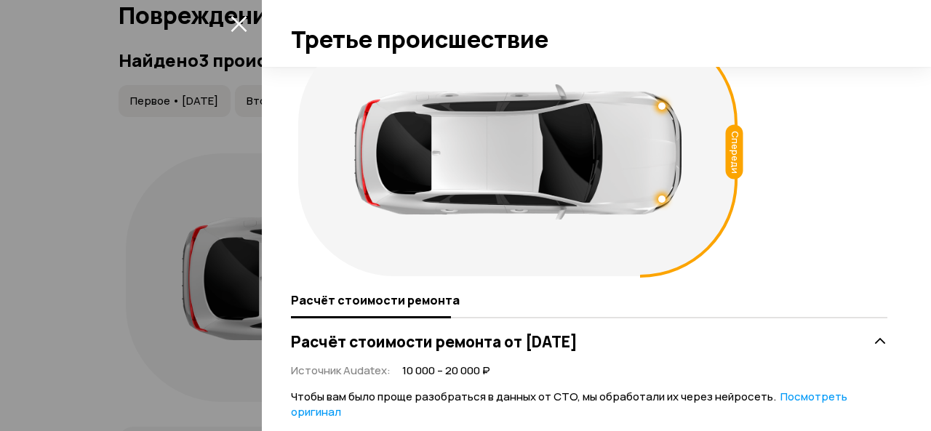
click at [236, 22] on icon "закрыть" at bounding box center [238, 24] width 16 height 16
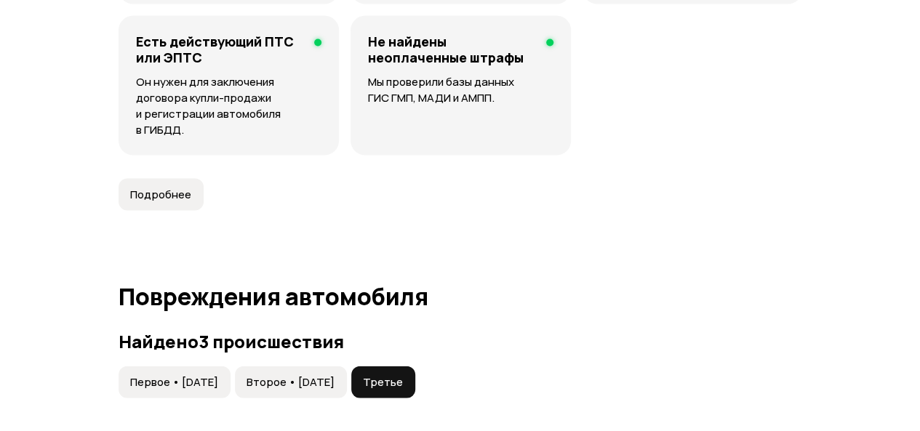
scroll to position [1414, 0]
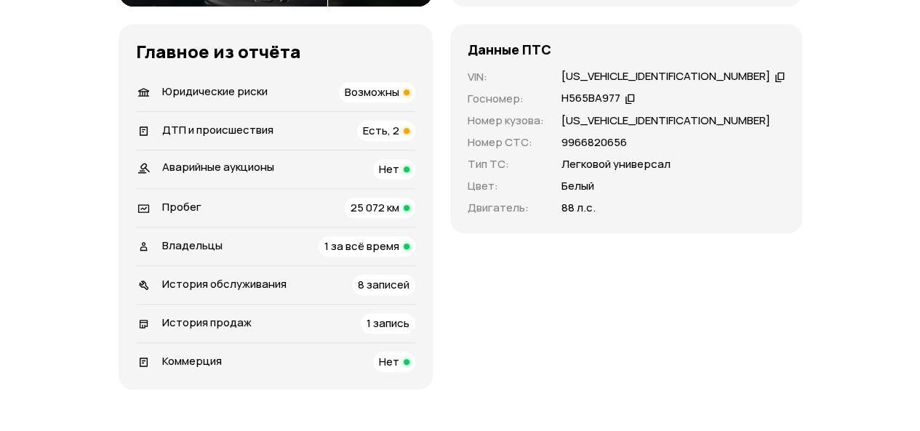
scroll to position [436, 0]
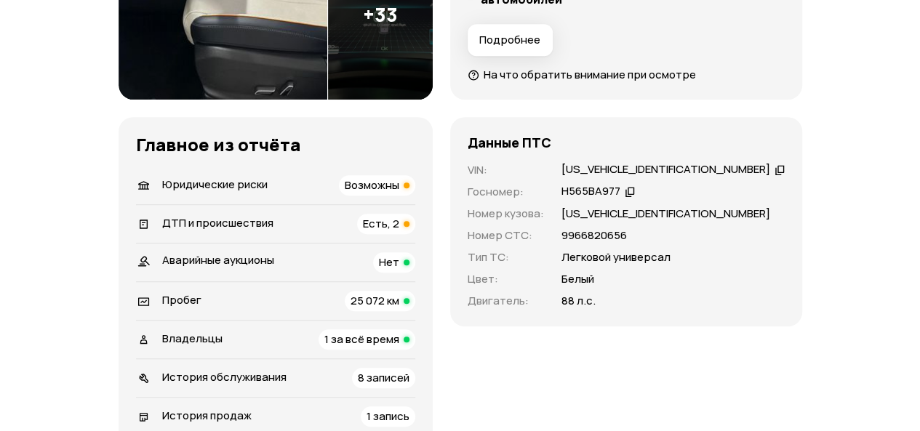
click at [198, 345] on div "Владельцы" at bounding box center [192, 340] width 60 height 16
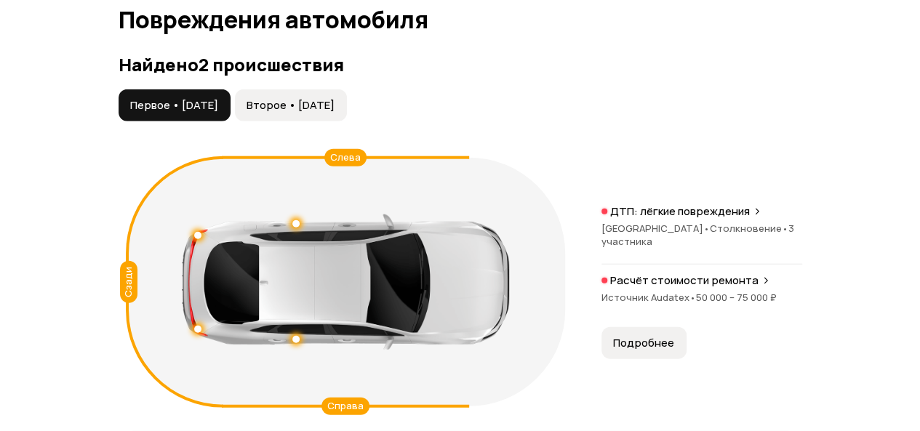
scroll to position [1557, 0]
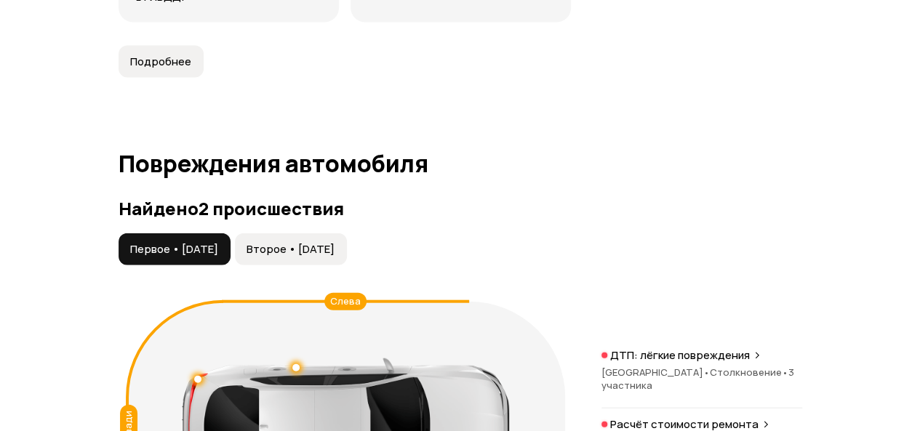
click at [316, 246] on span "Второе • 16 окт 2024" at bounding box center [290, 249] width 88 height 15
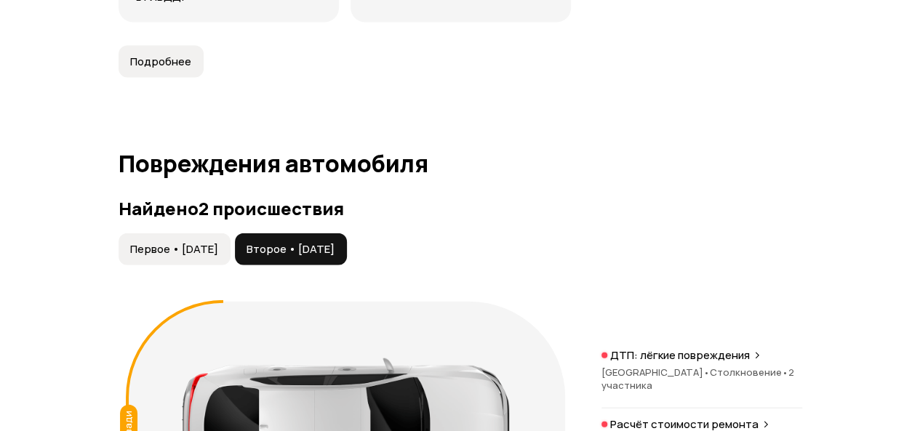
drag, startPoint x: 180, startPoint y: 241, endPoint x: 197, endPoint y: 267, distance: 31.5
click at [179, 242] on span "Первое • 26 авг 2023" at bounding box center [174, 249] width 88 height 15
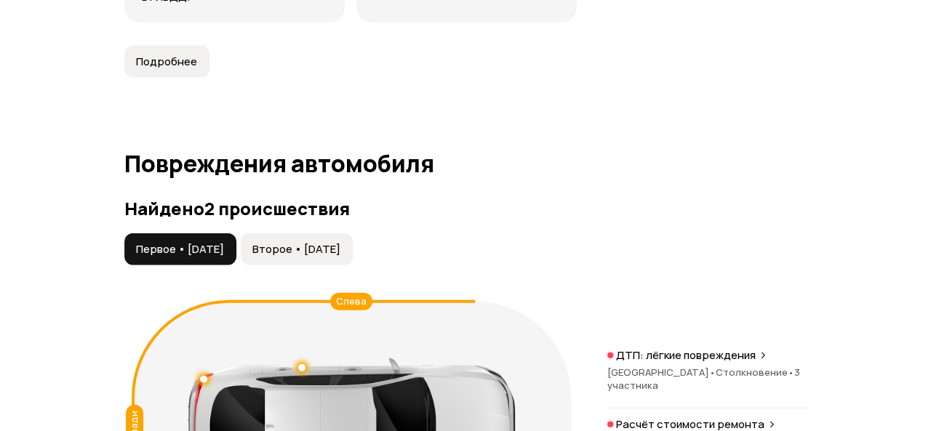
scroll to position [1702, 0]
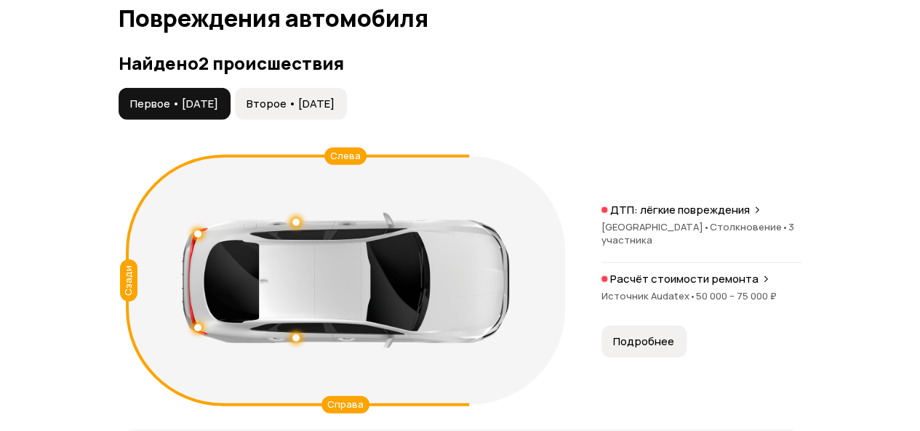
click at [656, 222] on div "ДТП: лёгкие повреждения Москва • Столкновение • 3 участника" at bounding box center [701, 233] width 201 height 60
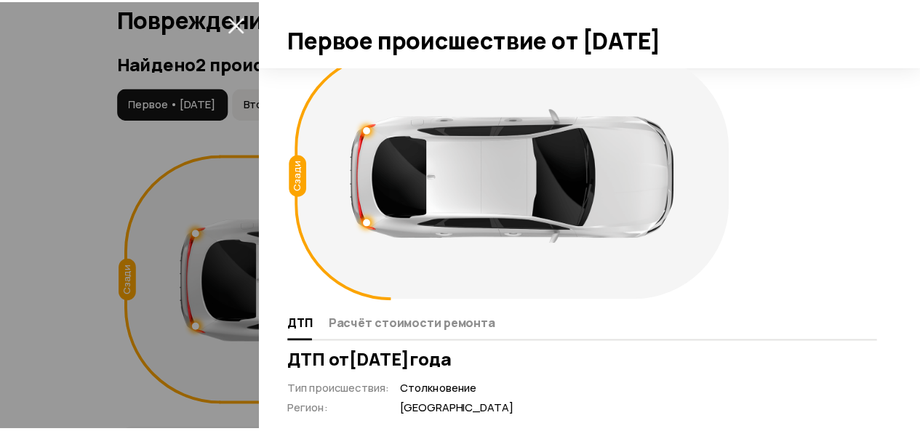
scroll to position [0, 0]
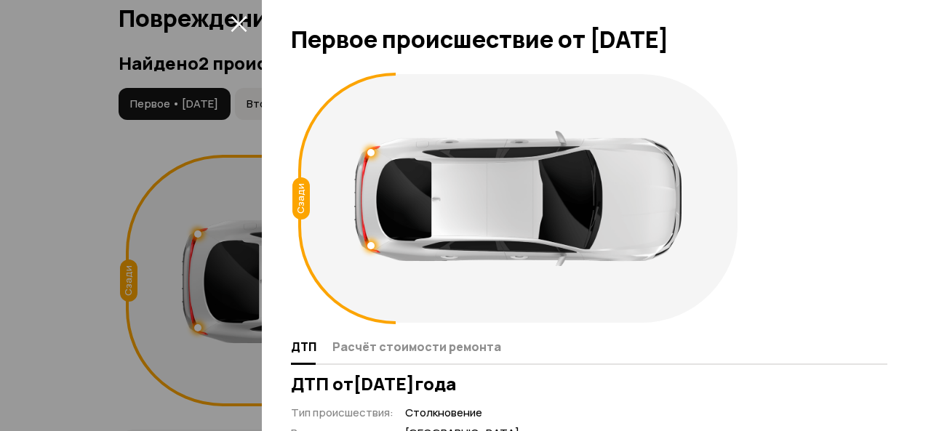
drag, startPoint x: 241, startPoint y: 20, endPoint x: 289, endPoint y: 121, distance: 110.9
click at [241, 21] on icon "закрыть" at bounding box center [238, 24] width 16 height 16
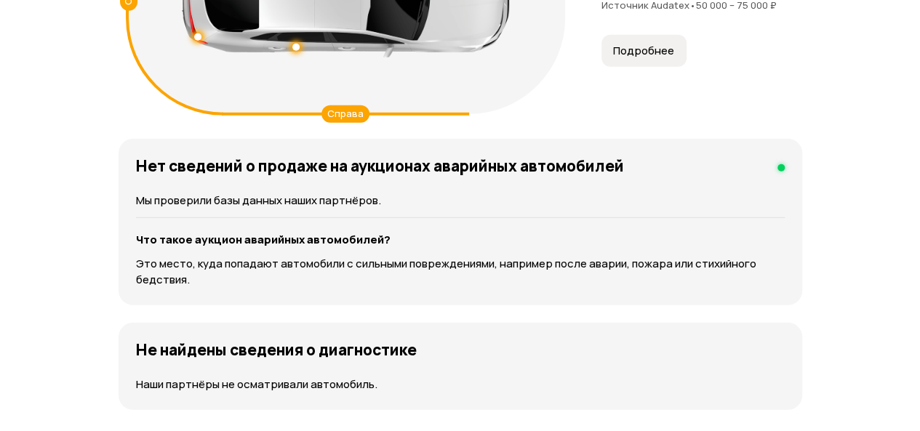
scroll to position [1847, 0]
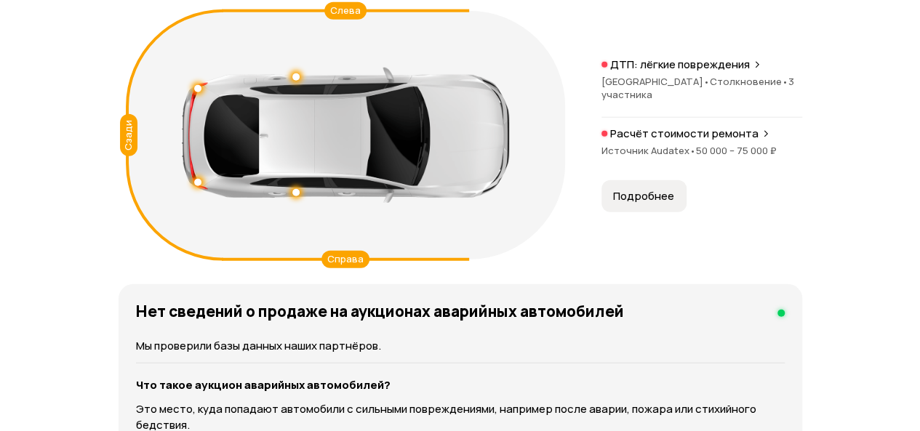
click at [646, 144] on span "Источник Audatex •" at bounding box center [648, 150] width 95 height 13
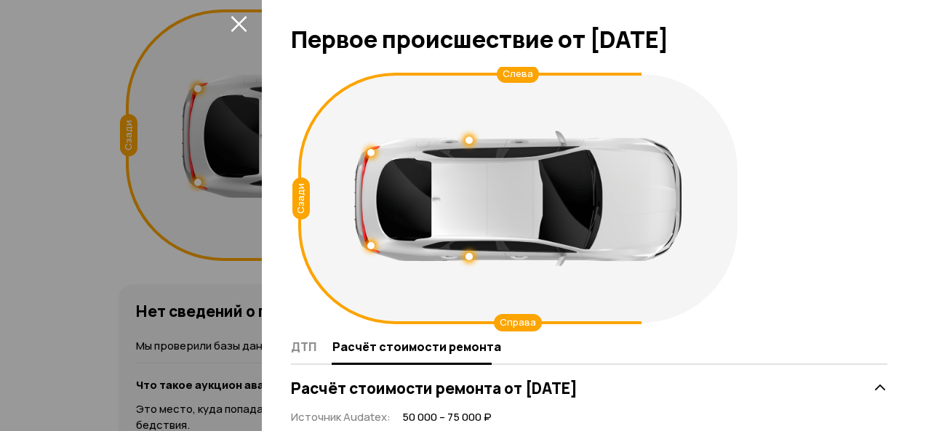
drag, startPoint x: 233, startPoint y: 20, endPoint x: 343, endPoint y: 166, distance: 182.6
click at [233, 21] on icon "закрыть" at bounding box center [238, 23] width 17 height 17
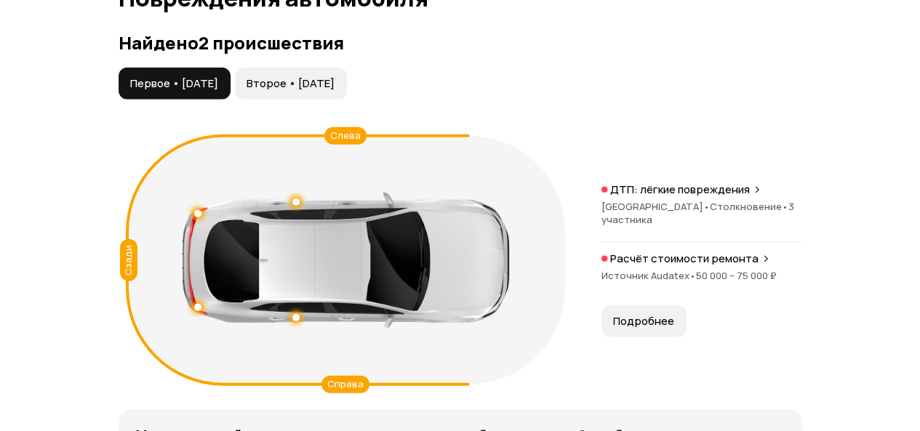
scroll to position [1557, 0]
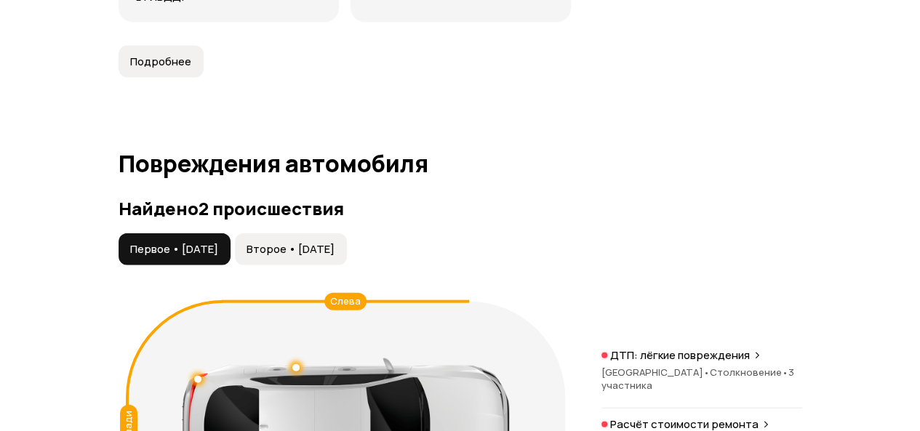
click at [306, 244] on span "Второе • 16 окт 2024" at bounding box center [290, 249] width 88 height 15
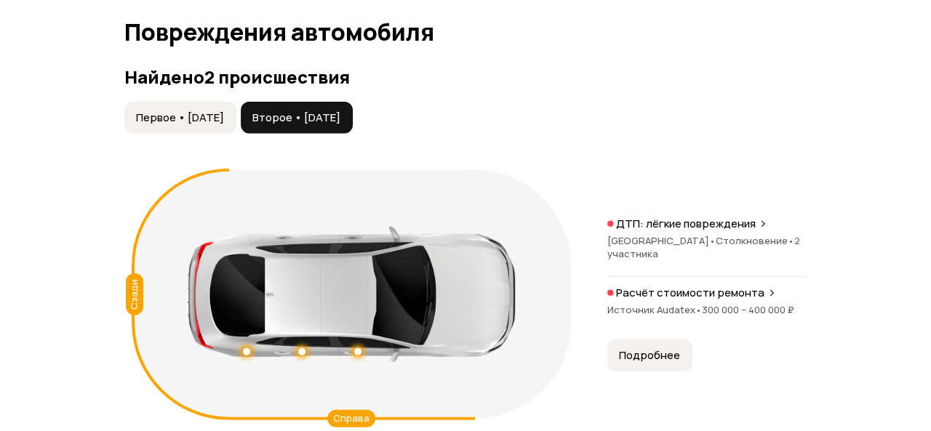
scroll to position [1702, 0]
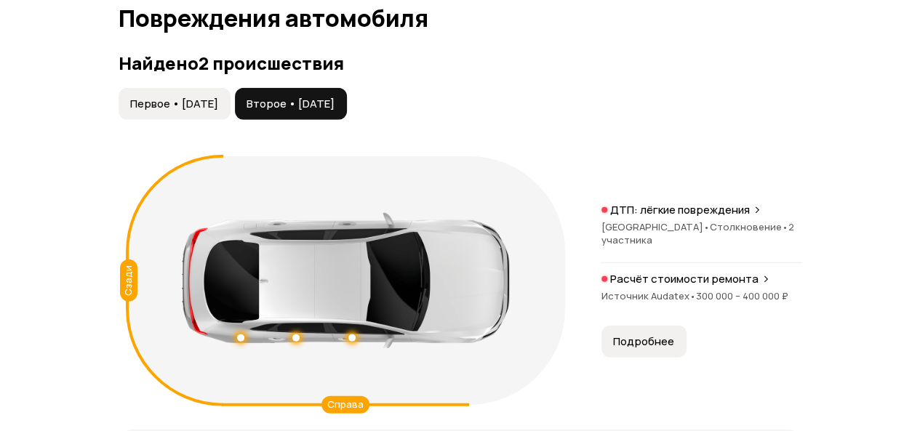
click at [669, 212] on p "ДТП: лёгкие повреждения" at bounding box center [680, 210] width 140 height 15
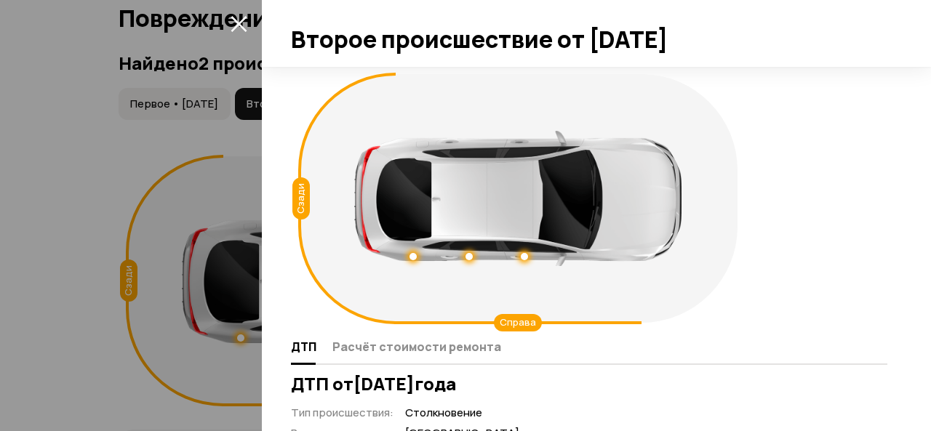
scroll to position [0, 0]
click at [234, 18] on icon "закрыть" at bounding box center [238, 24] width 16 height 16
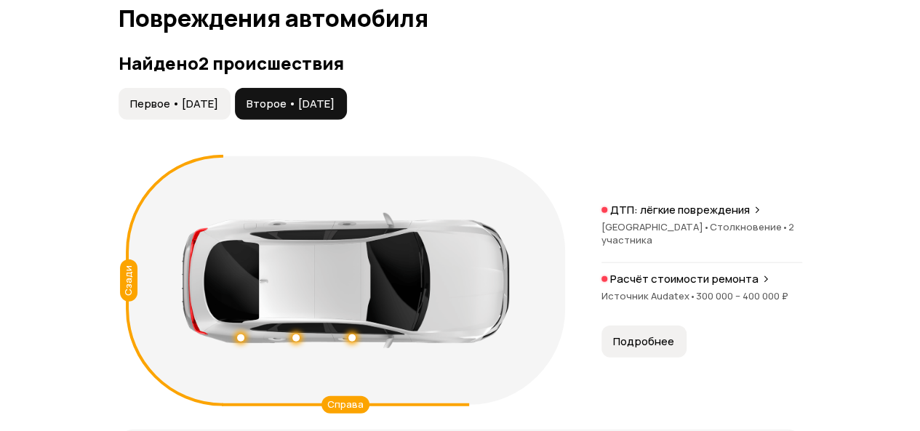
click at [670, 289] on span "Источник Audatex •" at bounding box center [648, 295] width 95 height 13
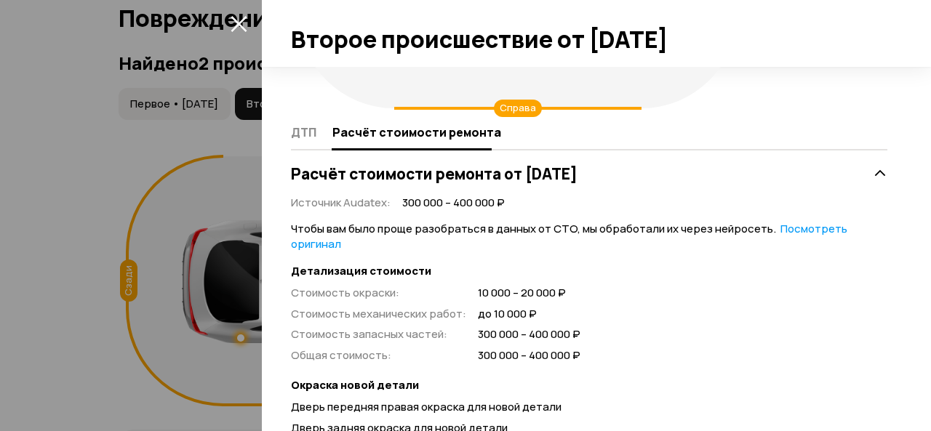
scroll to position [163, 0]
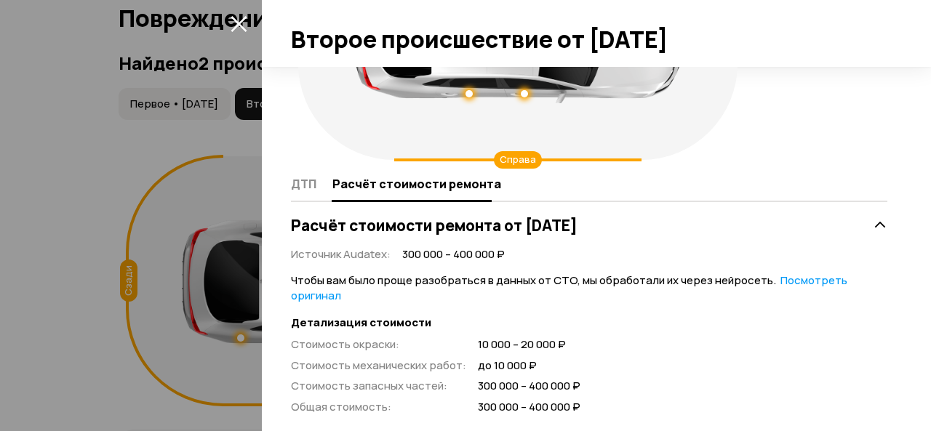
click at [238, 20] on icon "закрыть" at bounding box center [238, 23] width 17 height 17
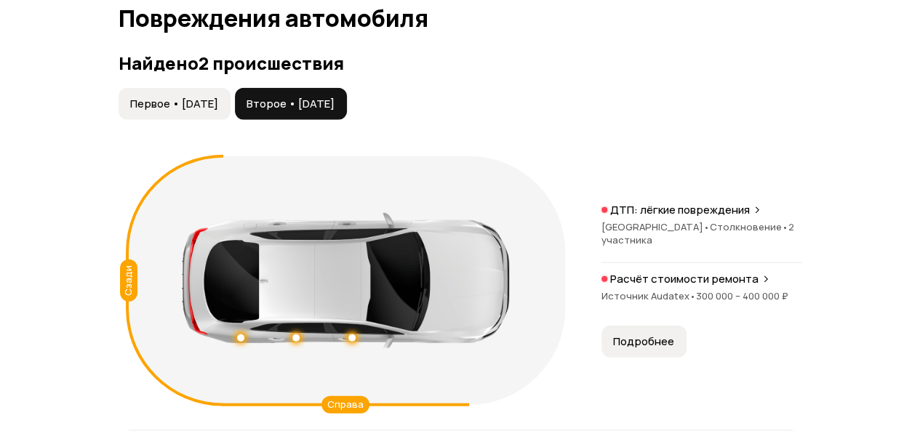
click at [635, 334] on span "Подробнее" at bounding box center [643, 341] width 61 height 15
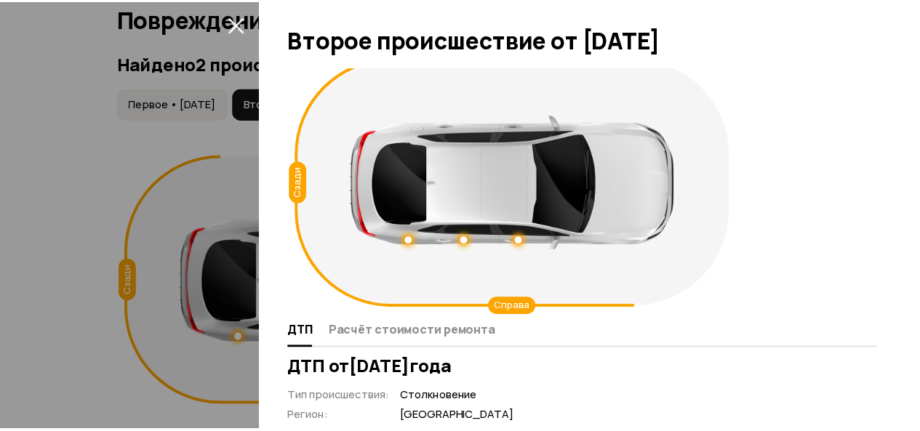
scroll to position [0, 0]
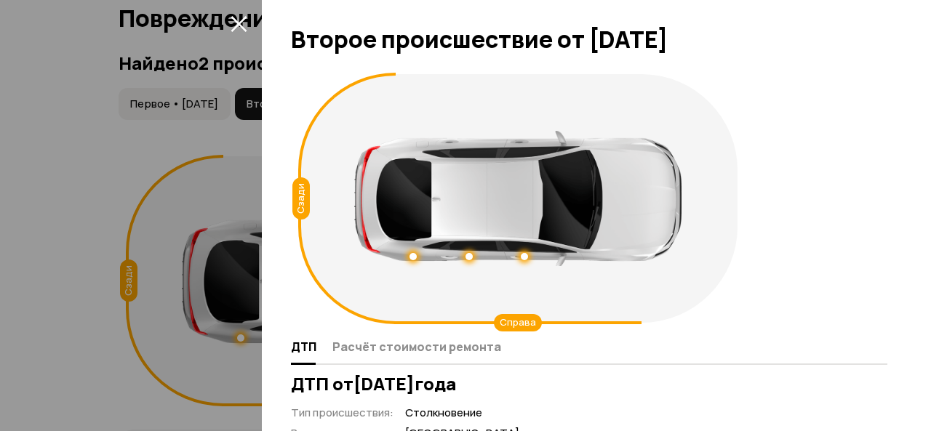
click at [231, 23] on icon "закрыть" at bounding box center [238, 23] width 17 height 17
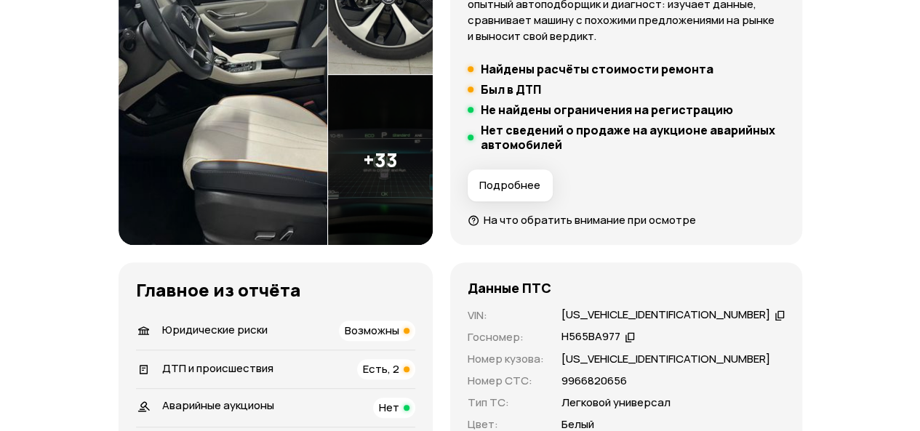
scroll to position [509, 0]
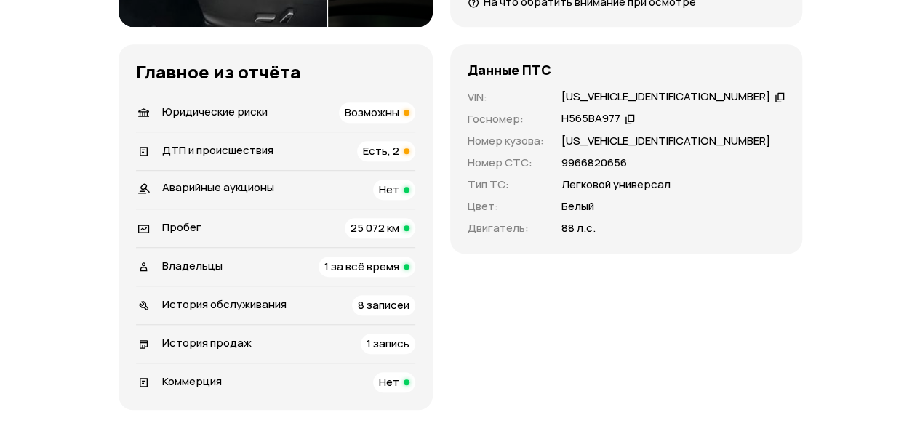
click at [191, 267] on span "Владельцы" at bounding box center [192, 265] width 60 height 15
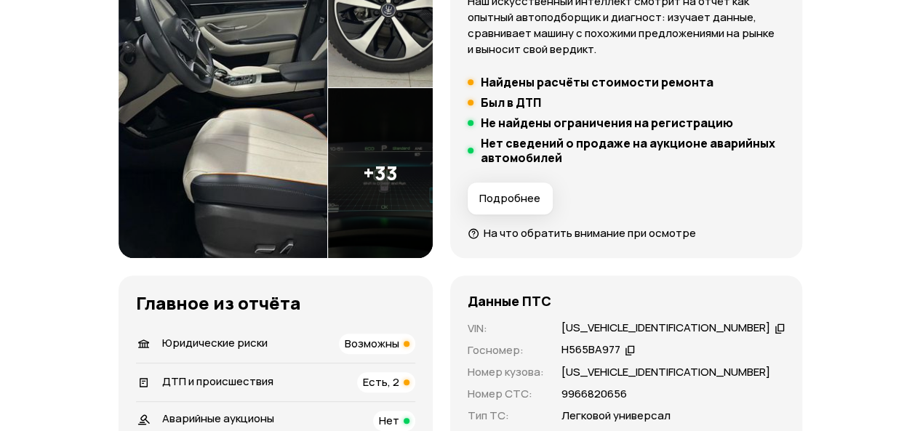
scroll to position [436, 0]
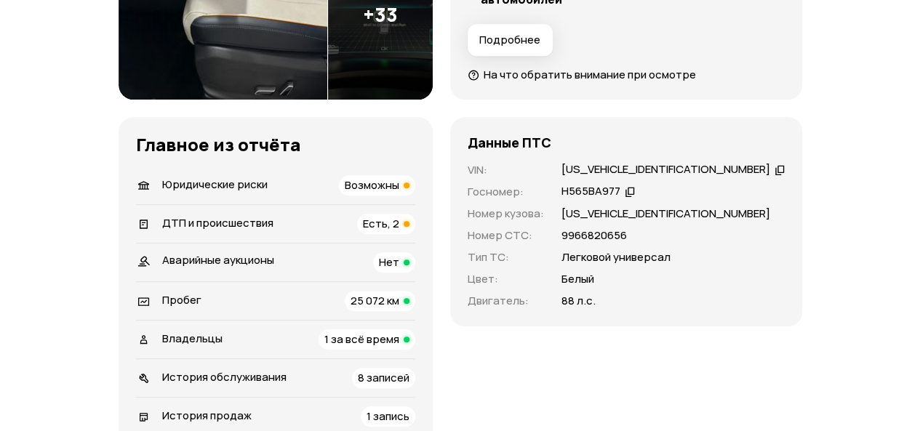
click at [616, 167] on div "LGXCE4CB5P0090214" at bounding box center [665, 169] width 209 height 15
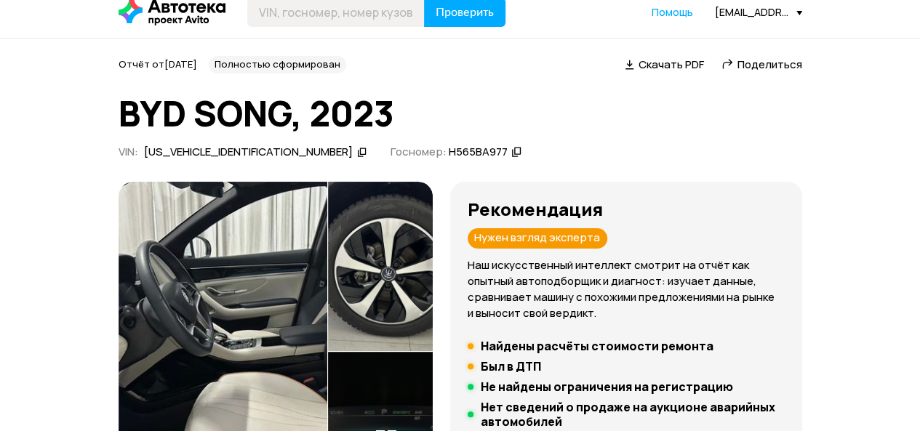
scroll to position [0, 0]
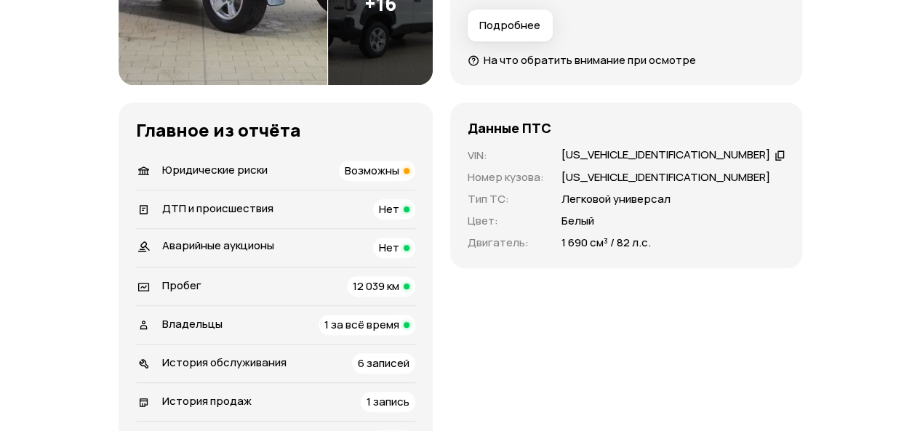
scroll to position [509, 0]
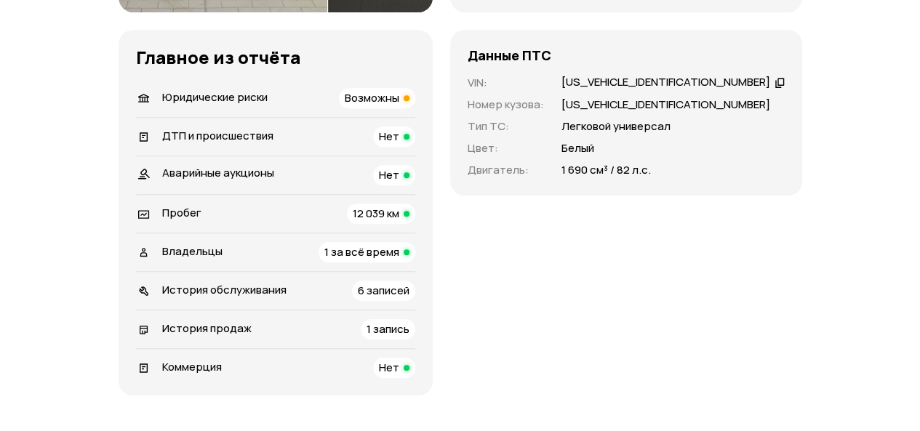
click at [222, 143] on div "ДТП и происшествия" at bounding box center [217, 137] width 111 height 16
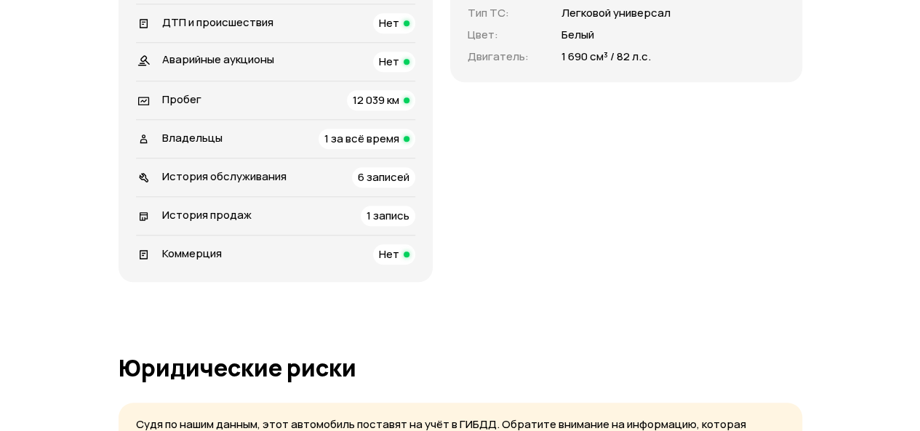
scroll to position [600, 0]
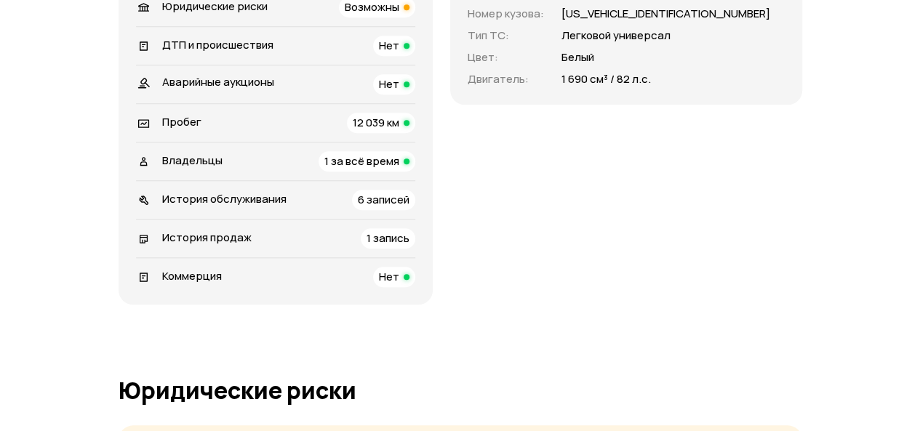
click at [193, 153] on span "Владельцы" at bounding box center [192, 160] width 60 height 15
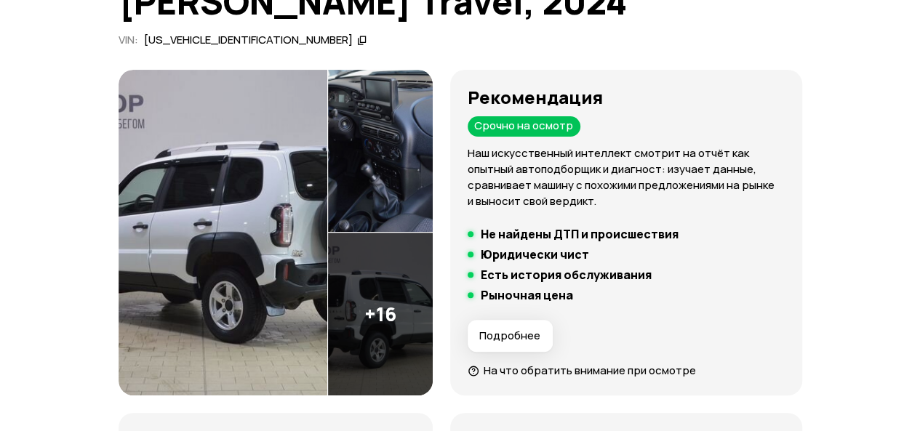
scroll to position [0, 0]
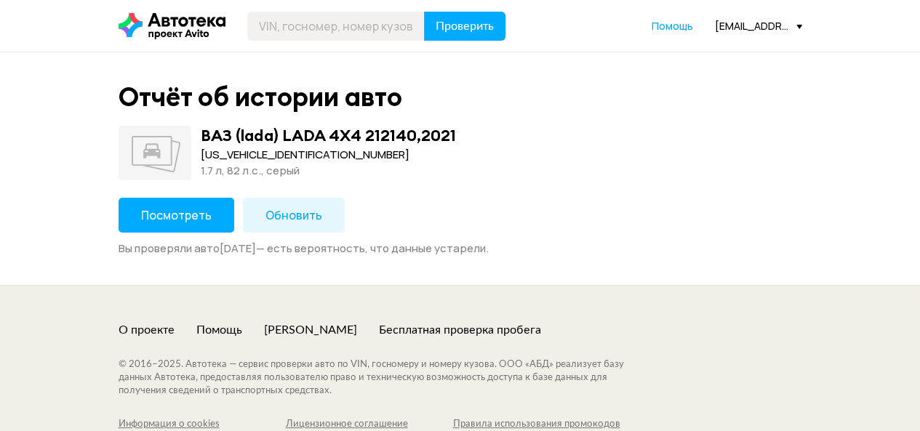
click at [182, 222] on button "Посмотреть" at bounding box center [177, 215] width 116 height 35
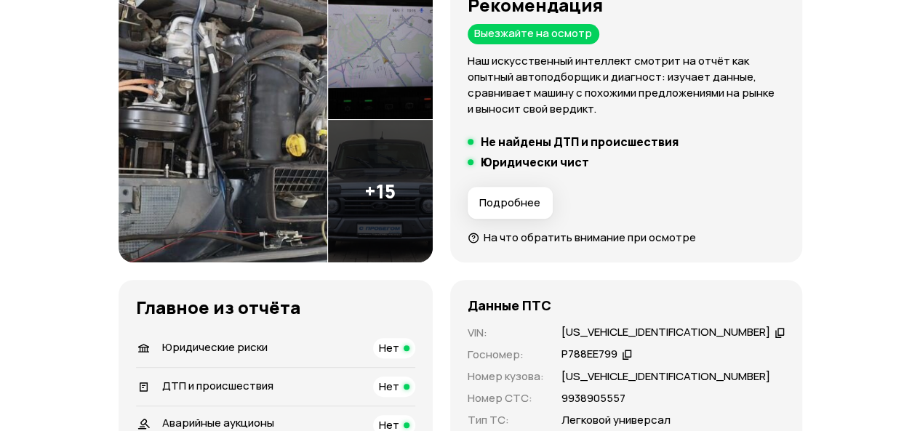
scroll to position [509, 0]
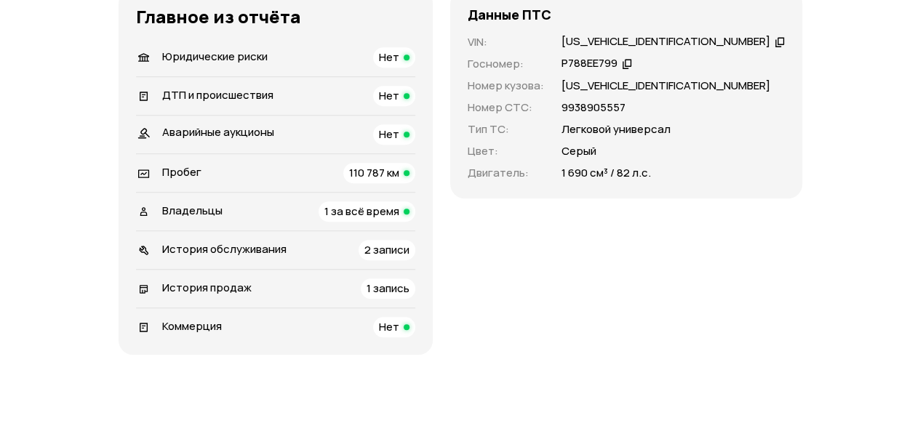
click at [189, 204] on span "Владельцы" at bounding box center [192, 210] width 60 height 15
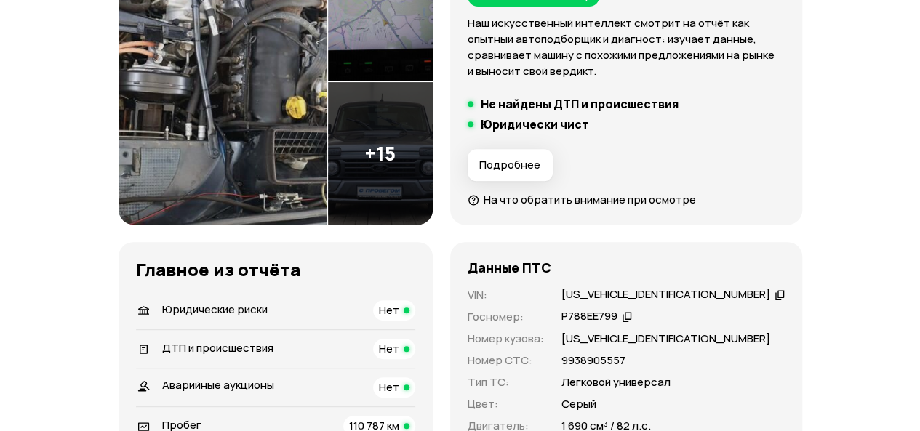
scroll to position [364, 0]
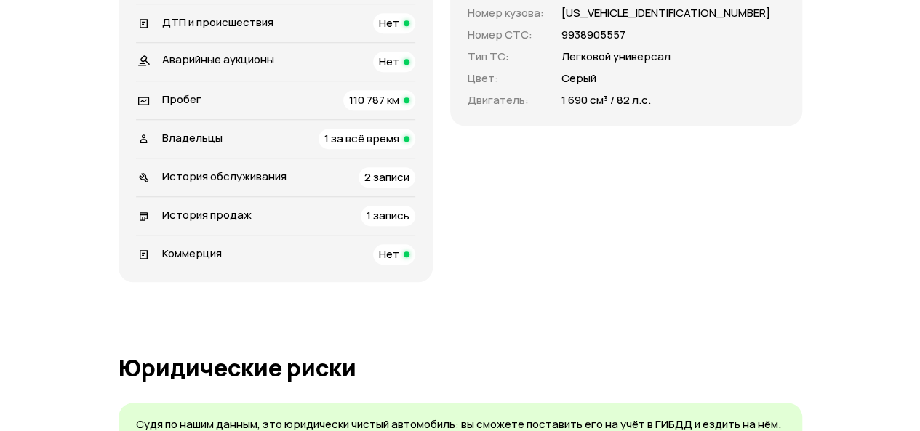
click at [212, 174] on span "История обслуживания" at bounding box center [224, 176] width 124 height 15
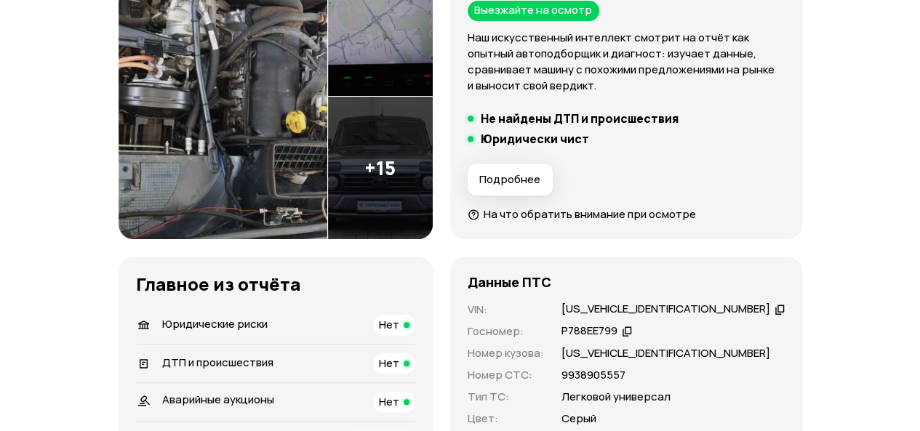
scroll to position [370, 0]
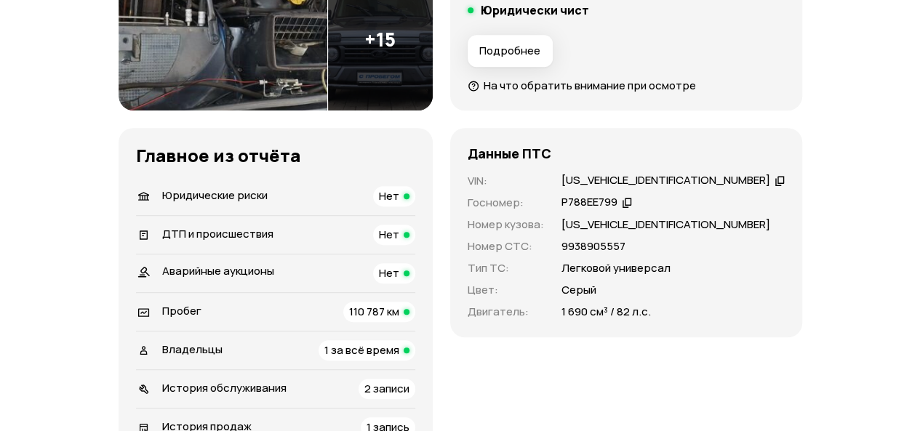
click at [611, 174] on div "[US_VEHICLE_IDENTIFICATION_NUMBER]" at bounding box center [665, 180] width 209 height 15
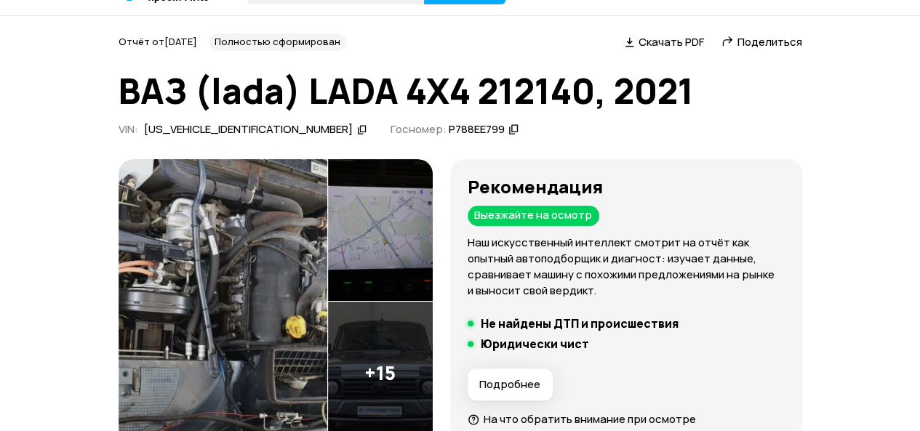
scroll to position [0, 0]
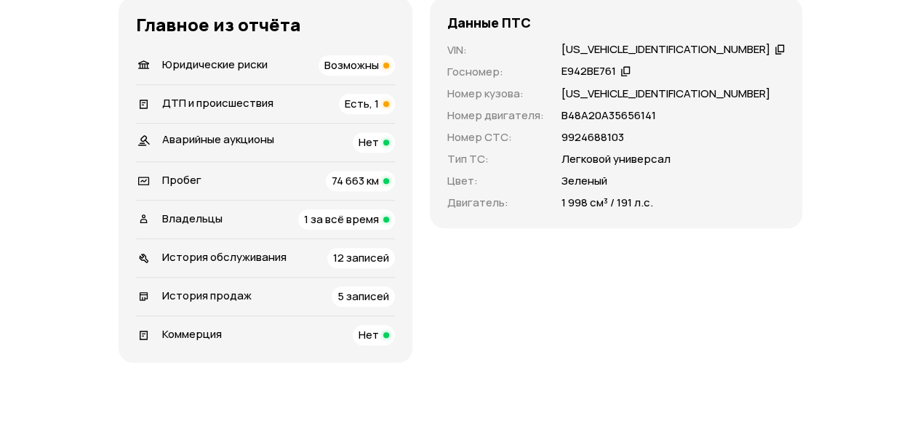
scroll to position [582, 0]
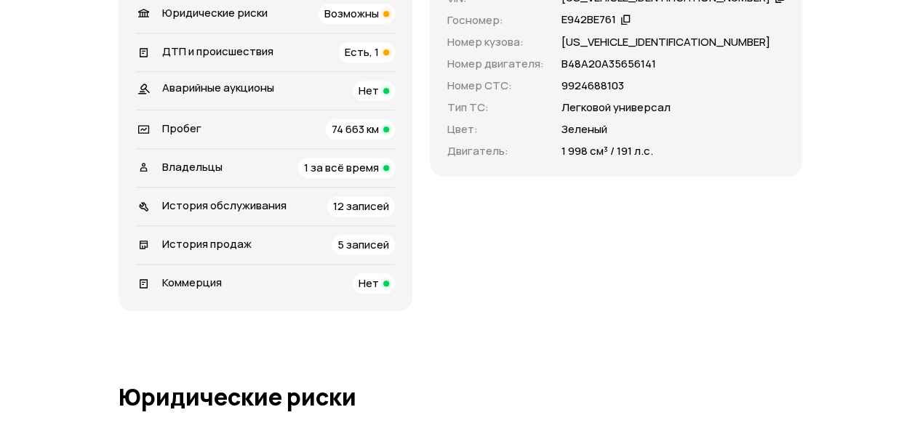
click at [216, 174] on span "Владельцы" at bounding box center [192, 166] width 60 height 15
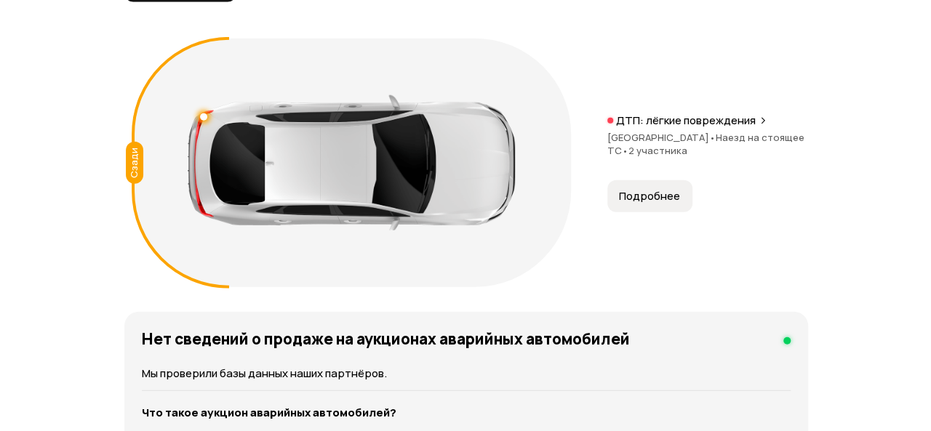
scroll to position [1754, 0]
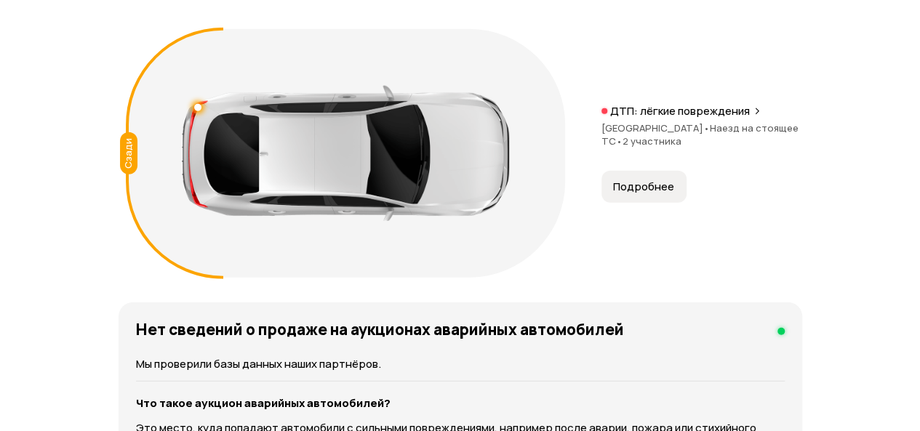
click at [628, 194] on span "Подробнее" at bounding box center [643, 187] width 61 height 15
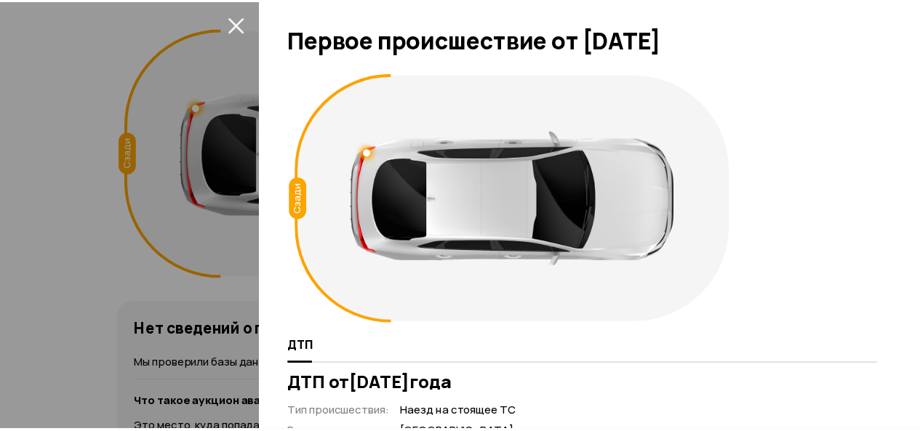
scroll to position [0, 0]
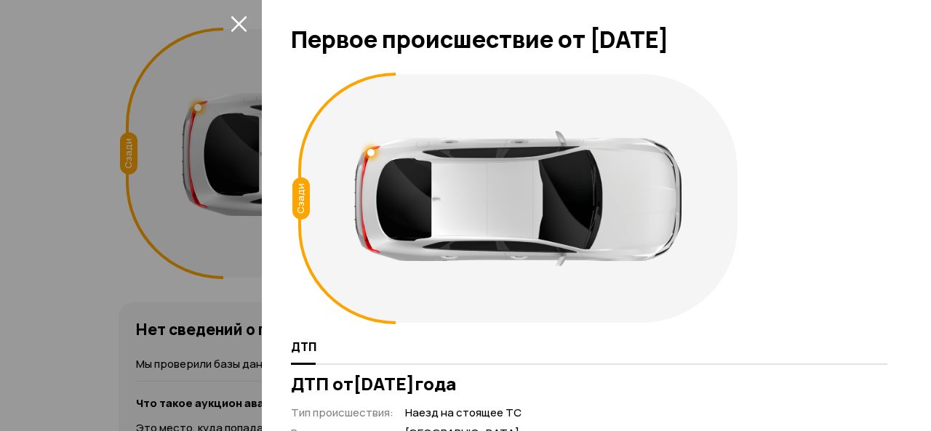
click at [241, 23] on icon "закрыть" at bounding box center [238, 23] width 17 height 17
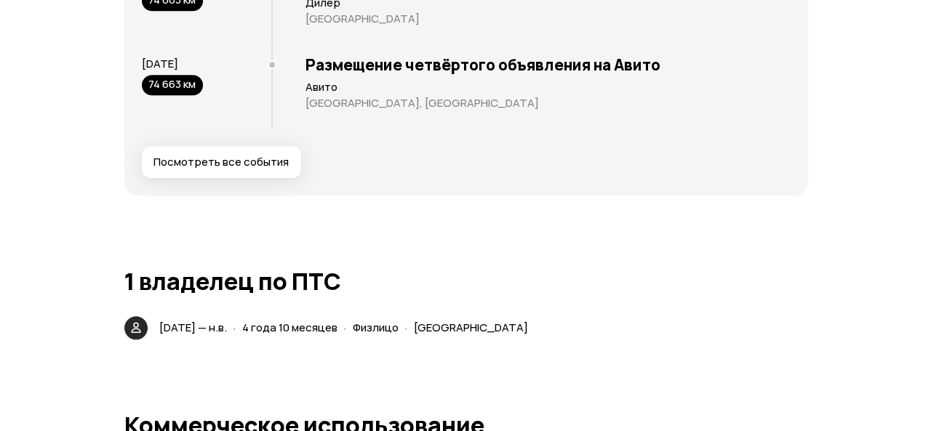
scroll to position [3344, 0]
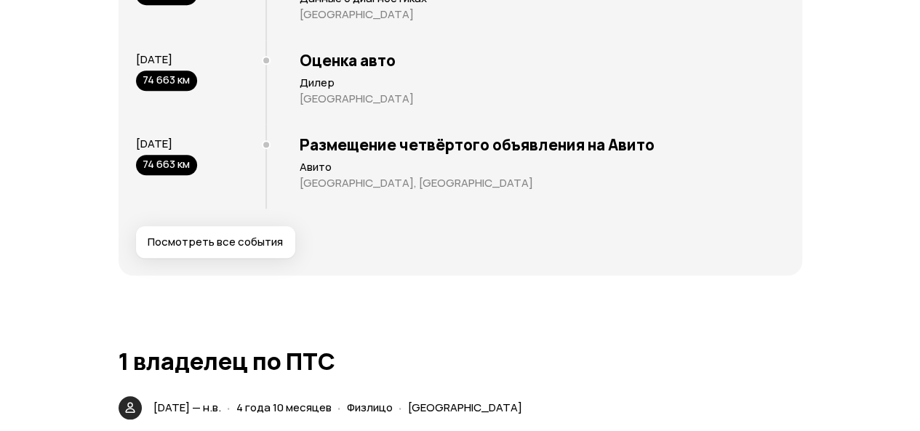
click at [204, 249] on span "Посмотреть все события" at bounding box center [215, 242] width 135 height 15
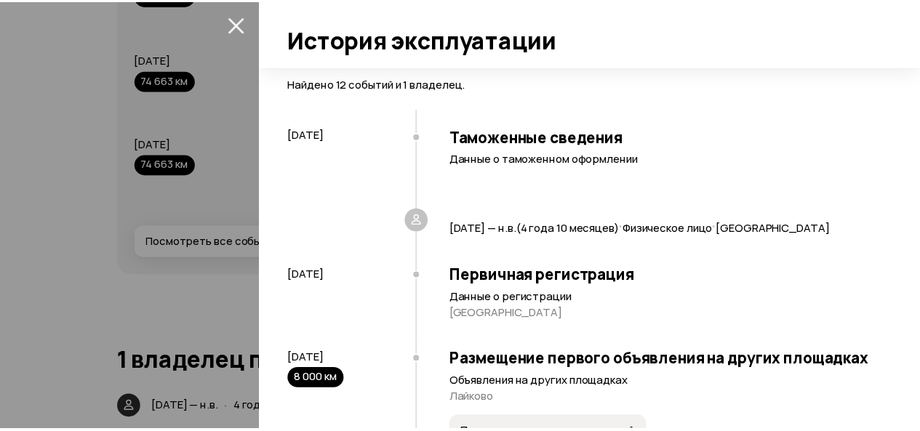
scroll to position [217, 0]
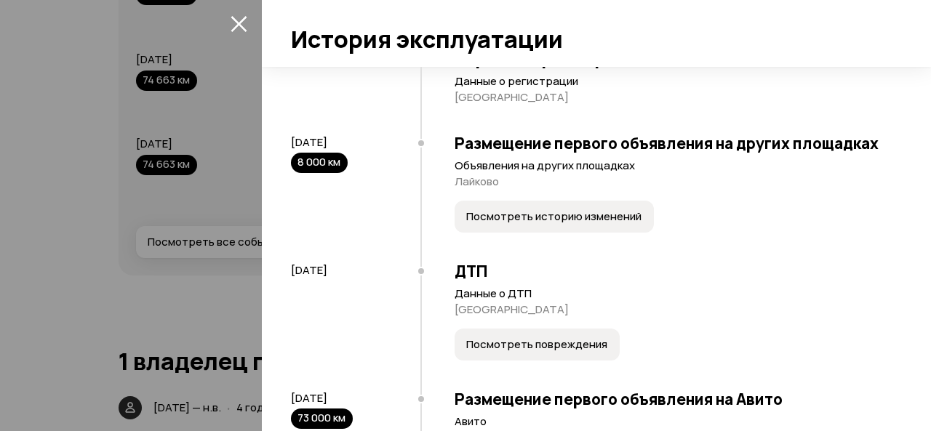
click at [228, 20] on button "закрыть" at bounding box center [238, 23] width 23 height 23
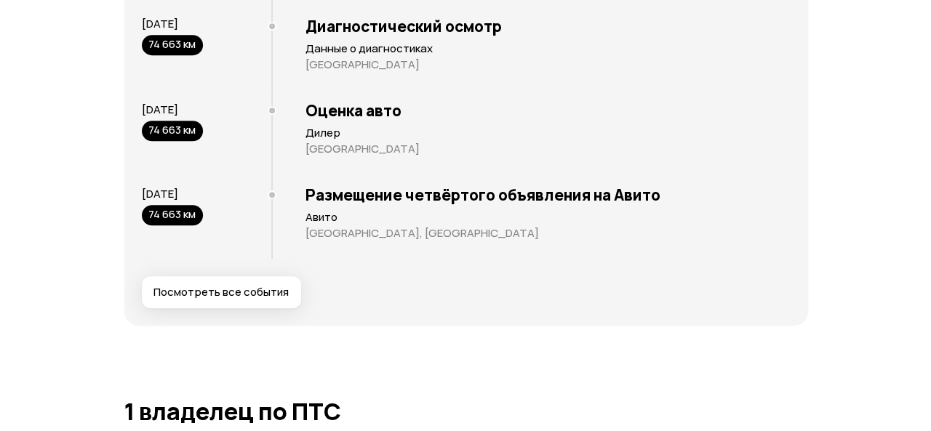
scroll to position [3272, 0]
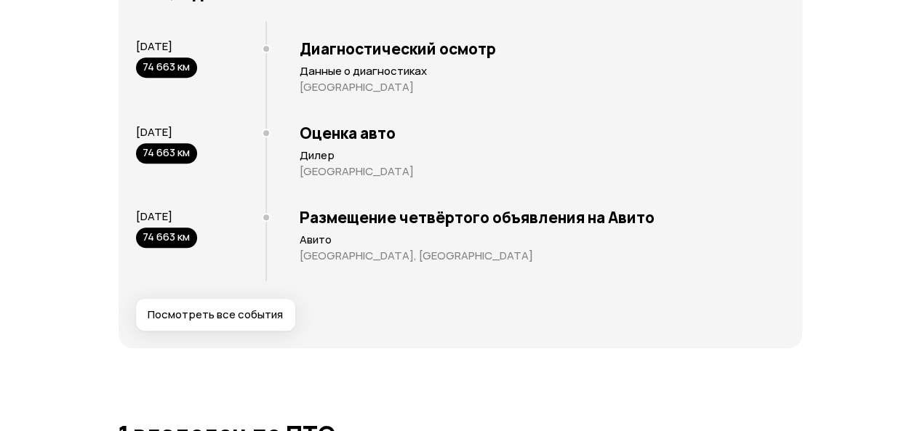
click at [228, 322] on span "Посмотреть все события" at bounding box center [215, 315] width 135 height 15
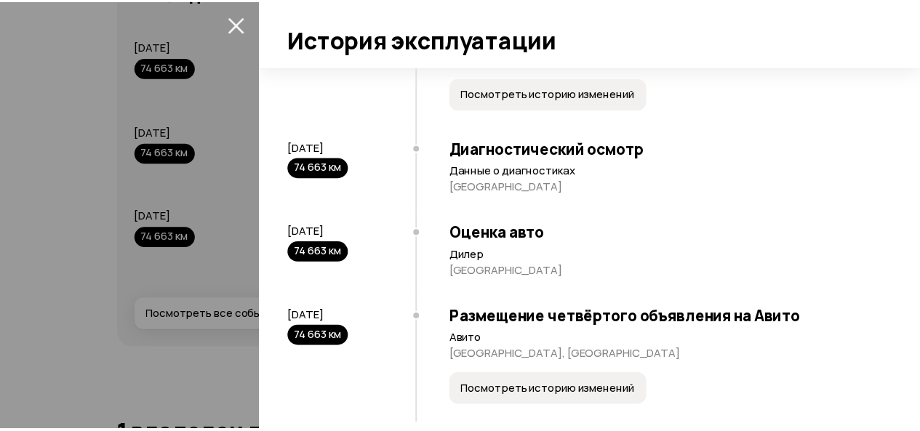
scroll to position [1075, 0]
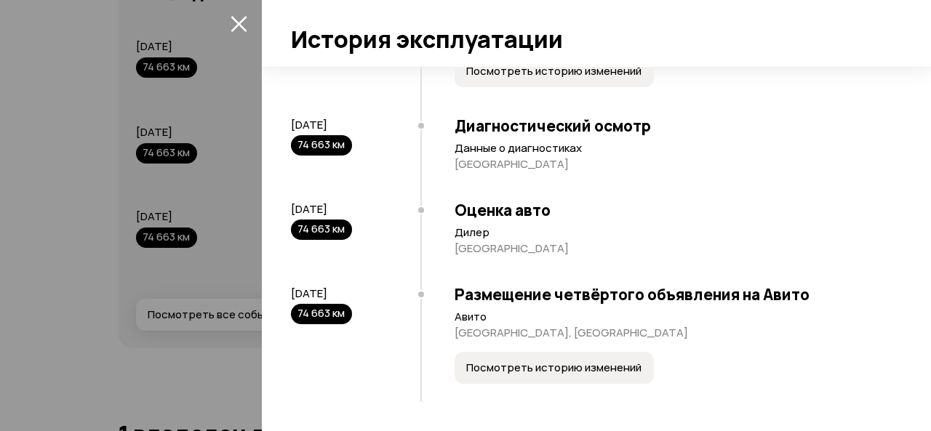
click at [236, 21] on icon "закрыть" at bounding box center [238, 24] width 16 height 16
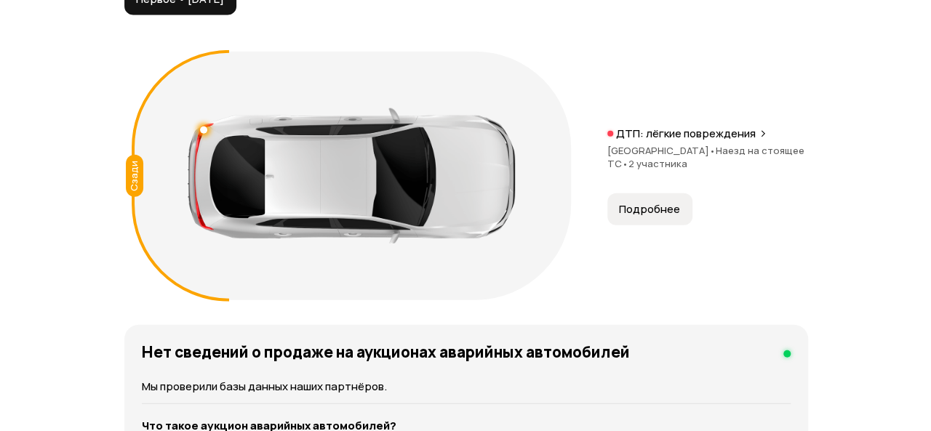
scroll to position [1599, 0]
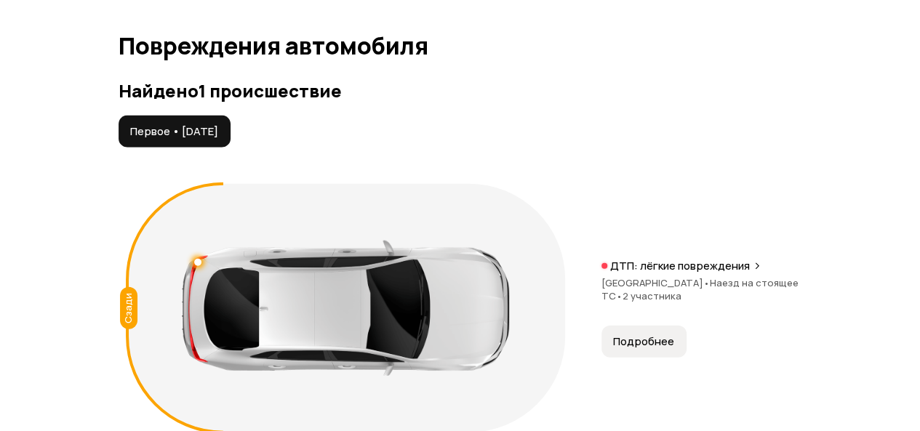
click at [640, 349] on span "Подробнее" at bounding box center [643, 341] width 61 height 15
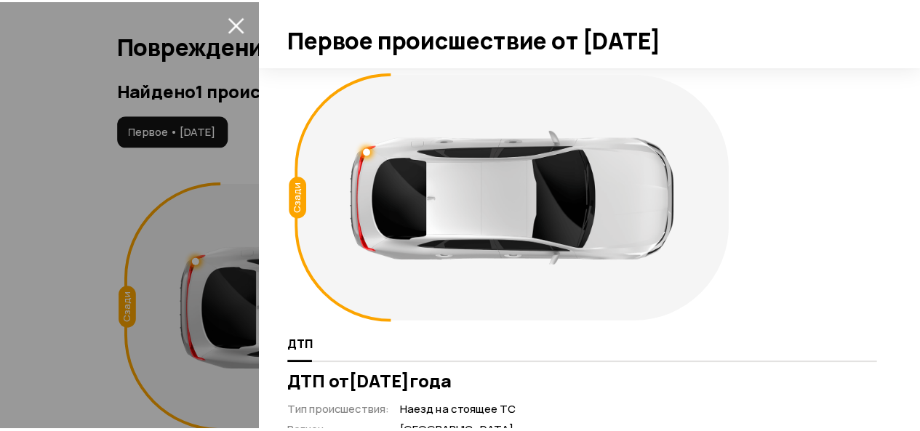
scroll to position [0, 0]
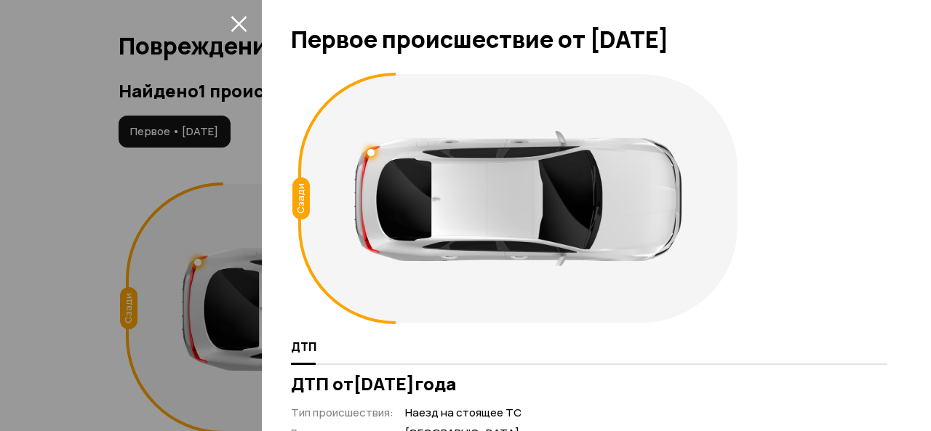
click at [240, 25] on icon "закрыть" at bounding box center [238, 24] width 16 height 16
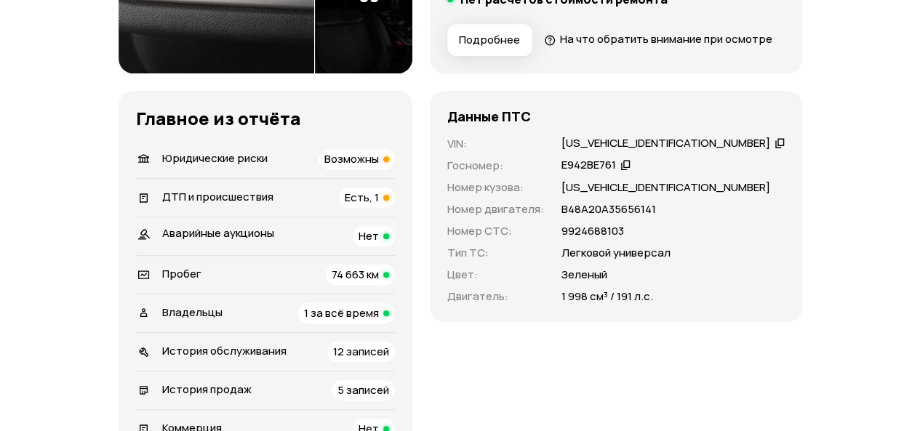
click at [189, 204] on span "ДТП и происшествия" at bounding box center [217, 196] width 111 height 15
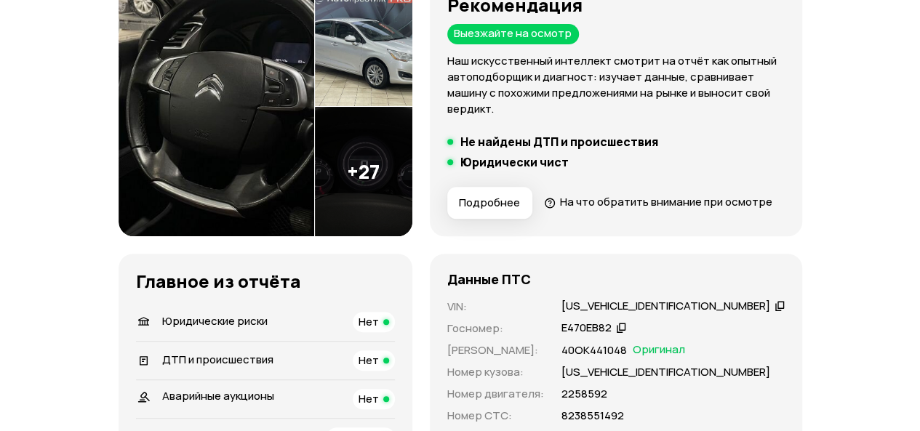
scroll to position [364, 0]
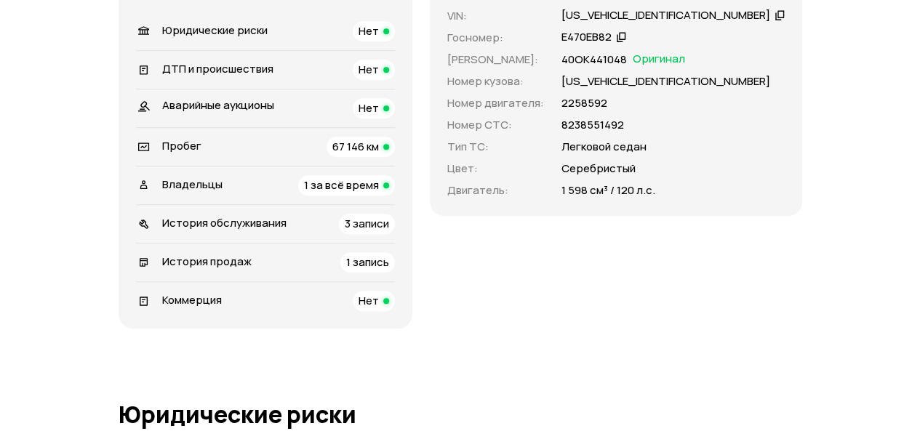
click at [375, 193] on span "1 за всё время" at bounding box center [341, 184] width 75 height 15
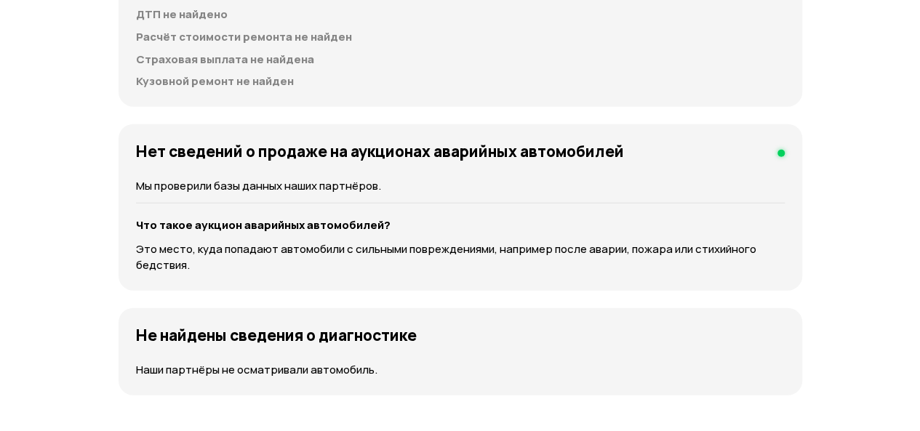
scroll to position [1706, 0]
